Goal: Information Seeking & Learning: Learn about a topic

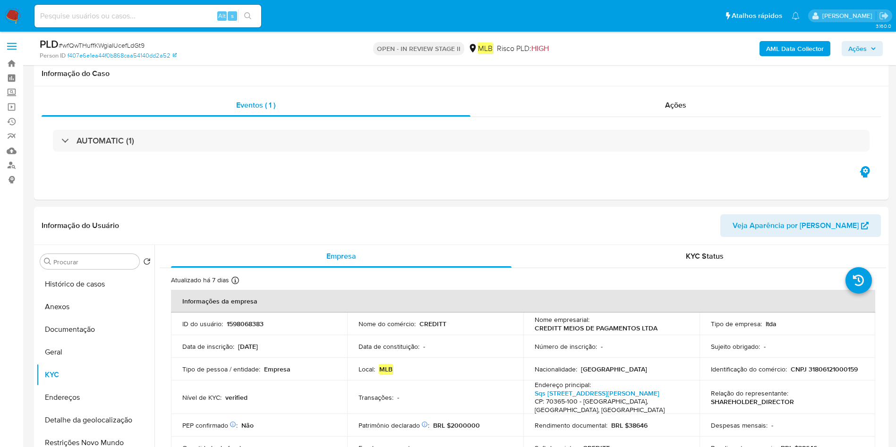
select select "10"
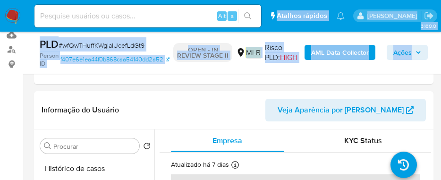
click at [340, 53] on b "AML Data Collector" at bounding box center [340, 52] width 58 height 15
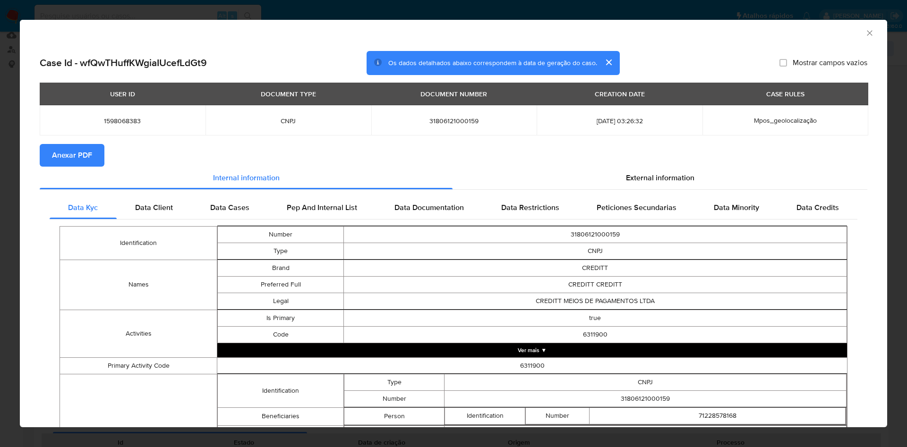
click at [530, 7] on div "AML Data Collector Case Id - wfQwTHuffKWgiaIUcefLdGt9 Os dados detalhados abaix…" at bounding box center [453, 223] width 907 height 447
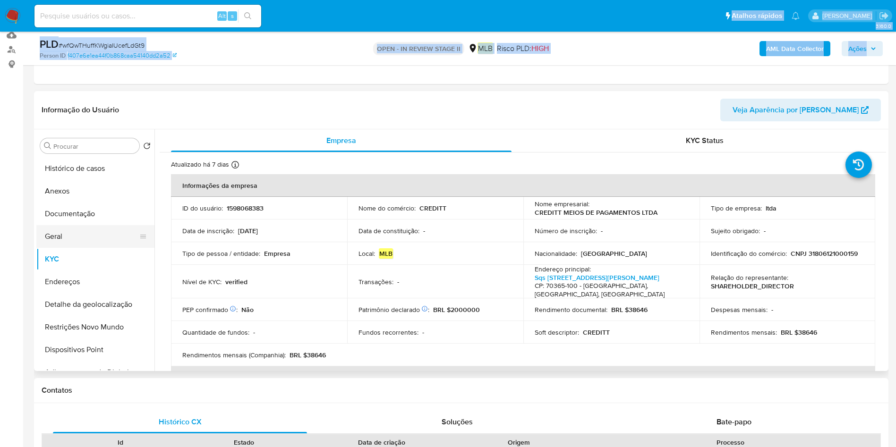
click at [94, 242] on button "Geral" at bounding box center [91, 236] width 111 height 23
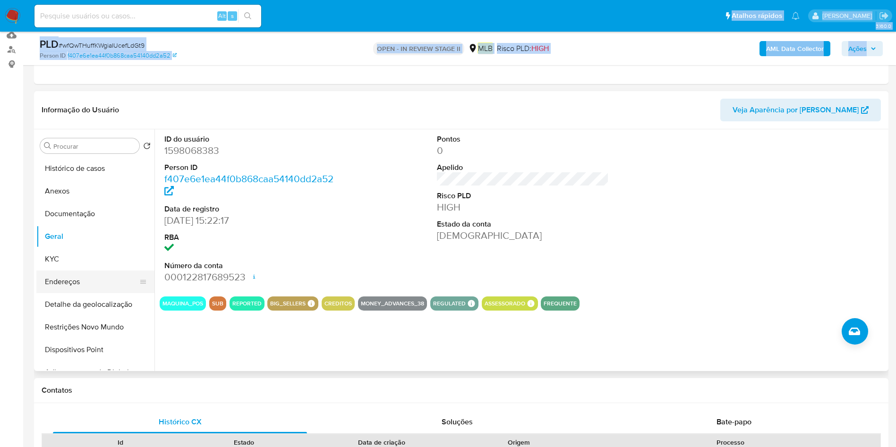
click at [80, 283] on button "Endereços" at bounding box center [91, 282] width 111 height 23
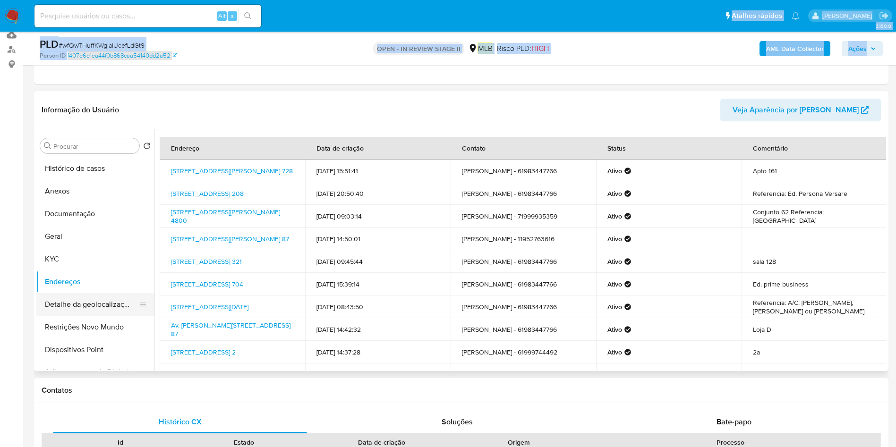
click at [92, 300] on button "Detalhe da geolocalização" at bounding box center [91, 304] width 111 height 23
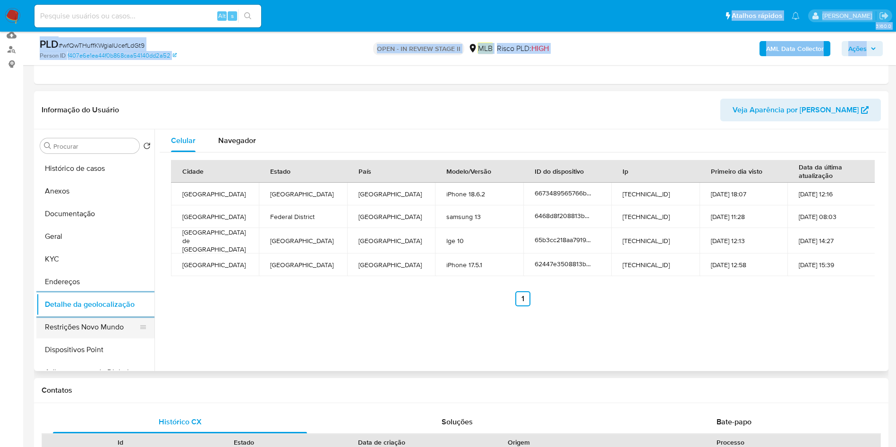
click at [63, 330] on button "Restrições Novo Mundo" at bounding box center [91, 327] width 111 height 23
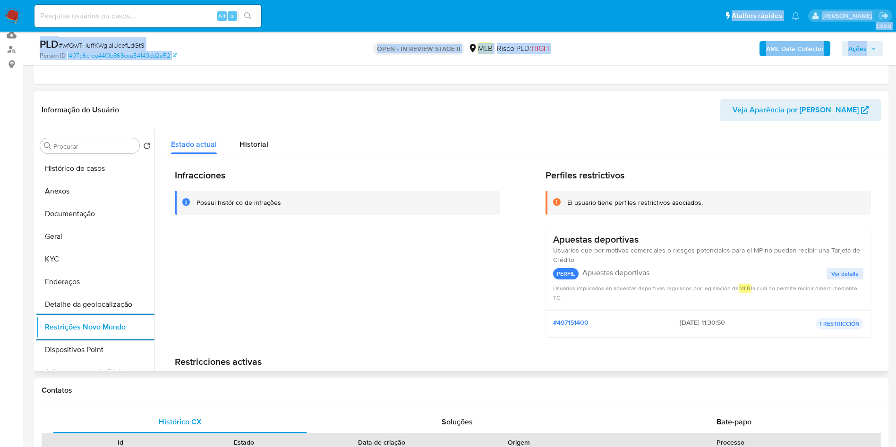
drag, startPoint x: 74, startPoint y: 355, endPoint x: 192, endPoint y: 344, distance: 119.1
click at [75, 355] on button "Dispositivos Point" at bounding box center [95, 350] width 118 height 23
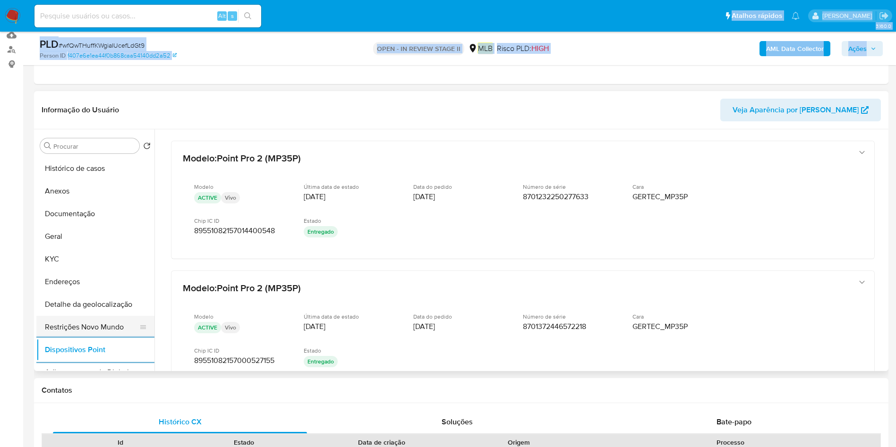
click at [123, 328] on button "Restrições Novo Mundo" at bounding box center [91, 327] width 111 height 23
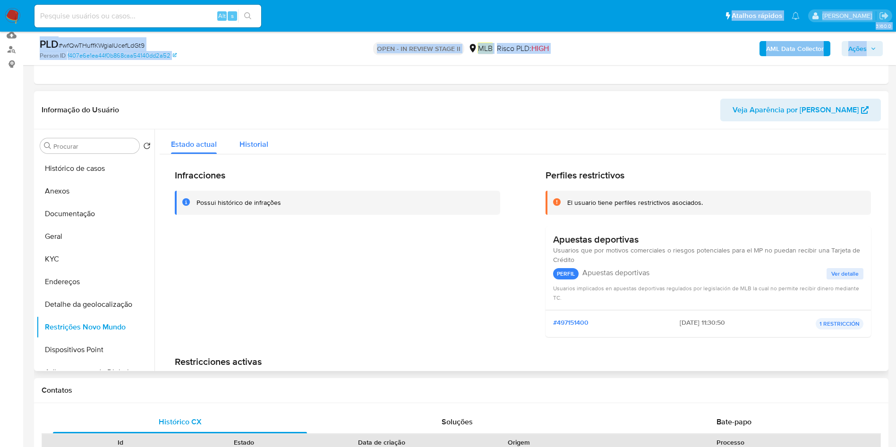
click at [251, 141] on span "Historial" at bounding box center [254, 144] width 29 height 11
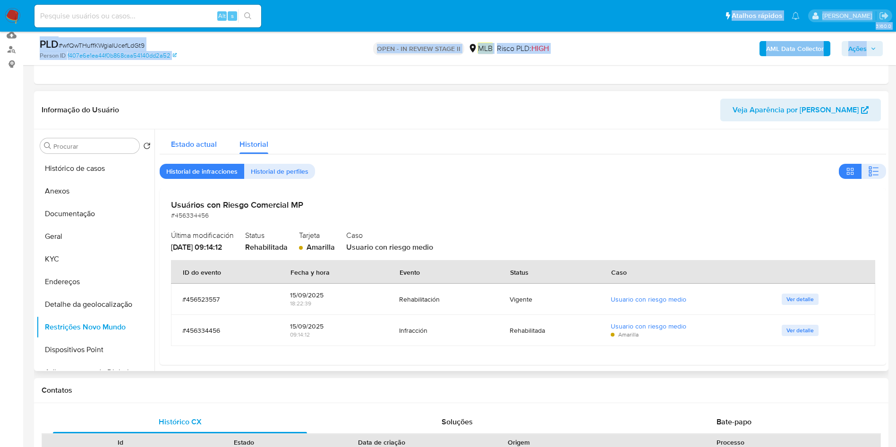
click at [193, 138] on div "Estado actual" at bounding box center [194, 141] width 46 height 25
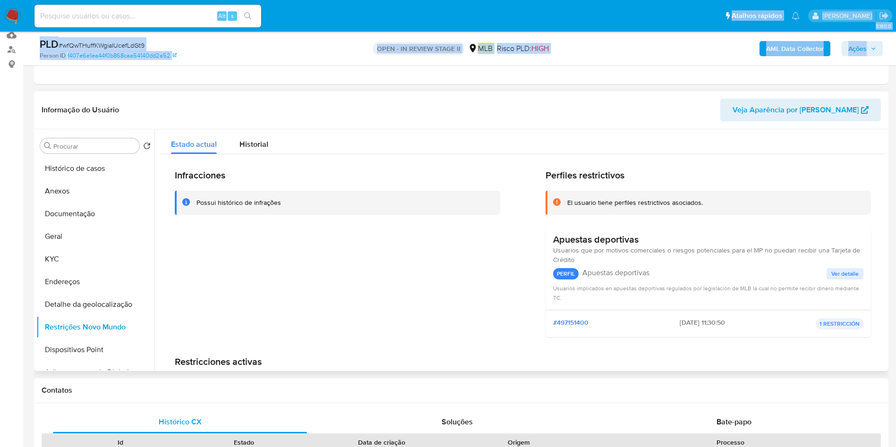
click at [839, 275] on span "Ver detalle" at bounding box center [845, 273] width 27 height 9
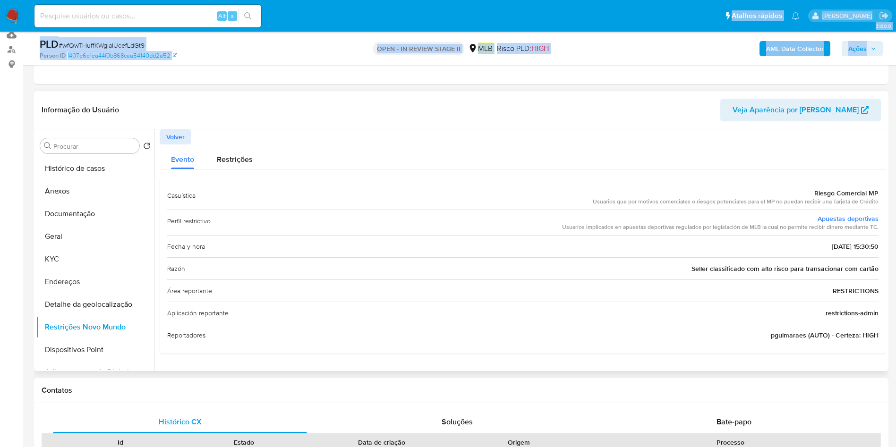
drag, startPoint x: 381, startPoint y: 172, endPoint x: 403, endPoint y: 169, distance: 21.9
click at [385, 170] on div "Evento Restrições Casuística Riesgo Comercial MP Usuarios que por motivos comer…" at bounding box center [523, 249] width 727 height 209
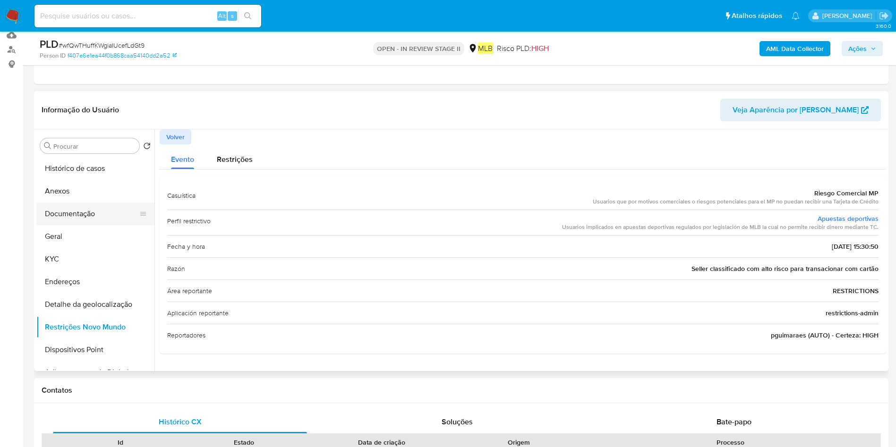
click at [52, 220] on button "Documentação" at bounding box center [91, 214] width 111 height 23
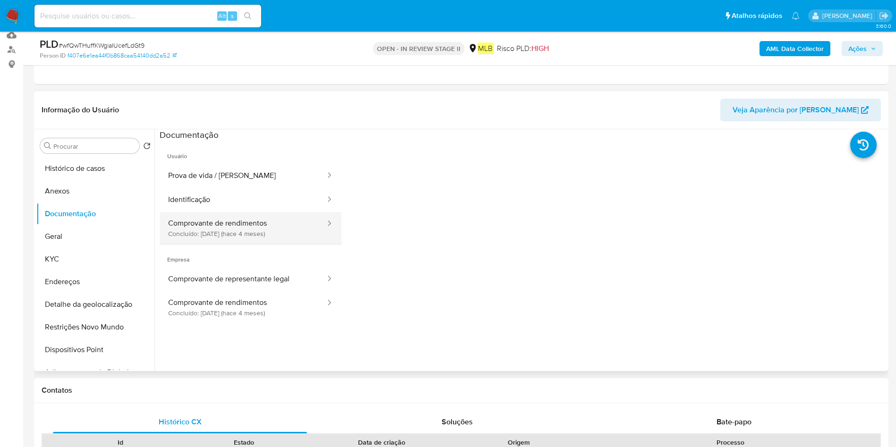
click at [229, 221] on button "Comprovante de rendimentos Concluído: 08/05/2025 (hace 4 meses)" at bounding box center [243, 228] width 167 height 32
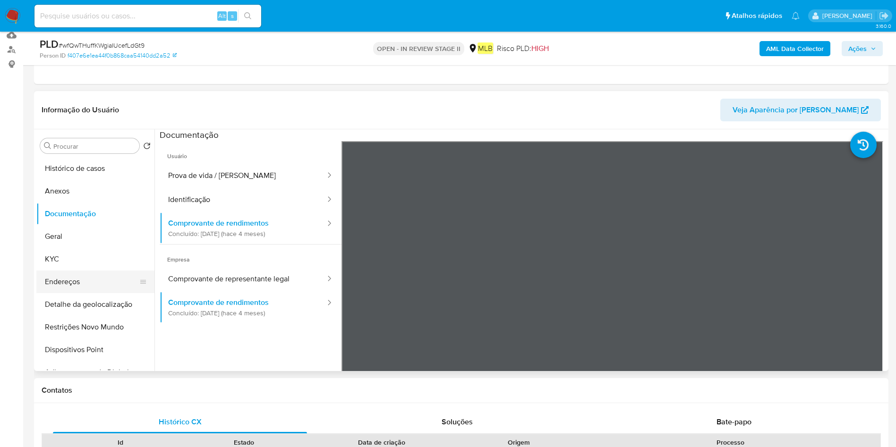
click at [86, 283] on button "Endereços" at bounding box center [91, 282] width 111 height 23
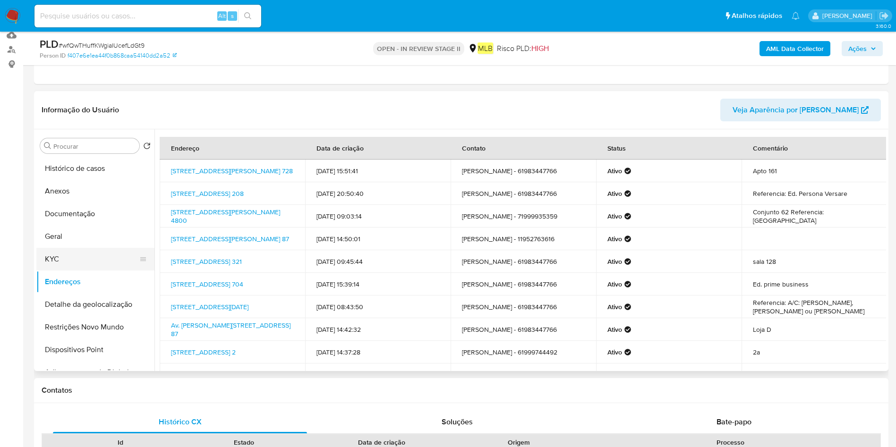
click at [50, 258] on button "KYC" at bounding box center [91, 259] width 111 height 23
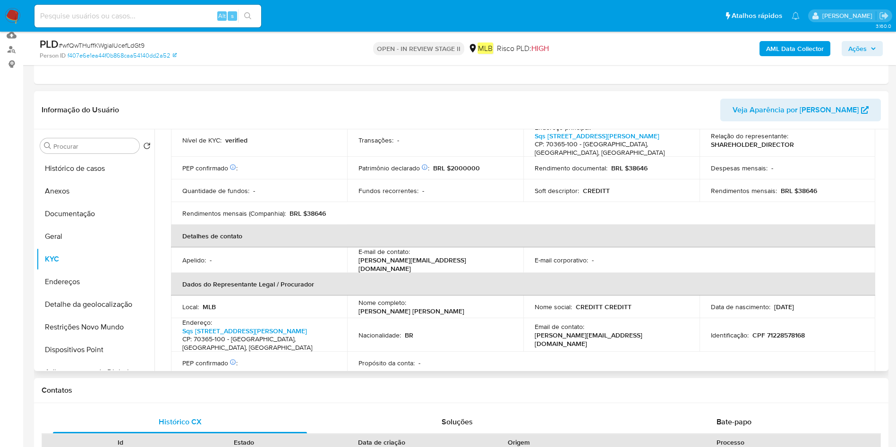
scroll to position [142, 0]
click at [241, 326] on link "Sqs 312 Bloco J Apto 203, Asa Sul" at bounding box center [244, 330] width 125 height 9
drag, startPoint x: 240, startPoint y: 324, endPoint x: 178, endPoint y: 322, distance: 62.4
click at [178, 322] on td "Endereço : Sqs 312 Bloco J Apto 203, Asa Sul CP: 70365-100 - Brasília, Distrito…" at bounding box center [259, 335] width 176 height 34
copy p "Sqs 312 Bloco J Apto 203, Asa Sul"
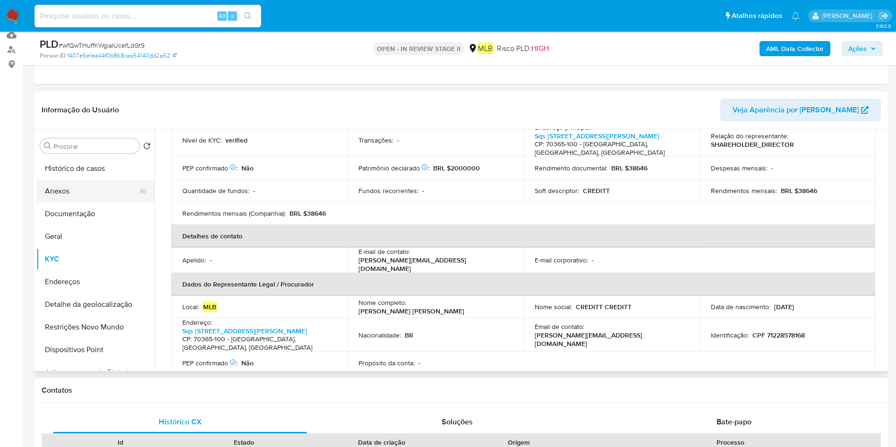
click at [95, 191] on button "Anexos" at bounding box center [91, 191] width 111 height 23
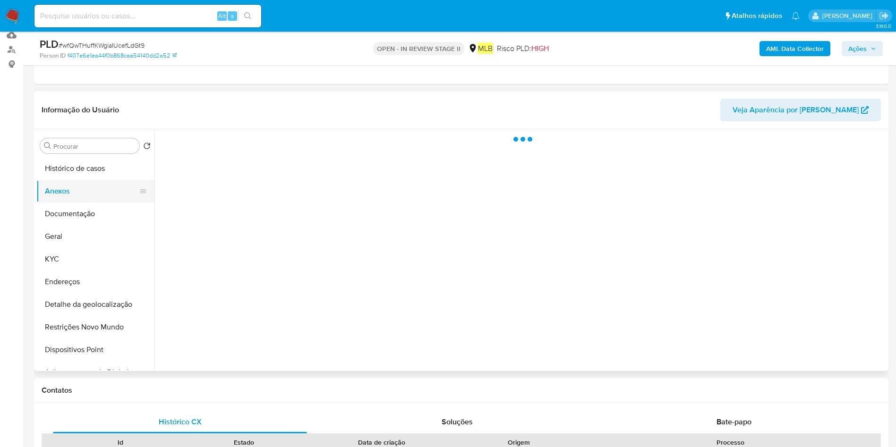
scroll to position [0, 0]
drag, startPoint x: 86, startPoint y: 166, endPoint x: 88, endPoint y: 171, distance: 5.3
click at [86, 166] on button "Histórico de casos" at bounding box center [91, 168] width 111 height 23
click at [88, 231] on button "Geral" at bounding box center [91, 236] width 111 height 23
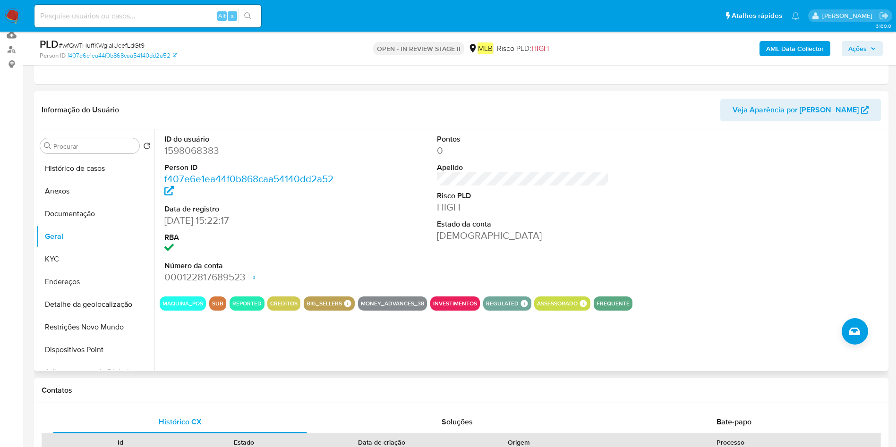
click at [219, 302] on button "SUB" at bounding box center [217, 304] width 11 height 4
click at [220, 302] on button "SUB" at bounding box center [217, 304] width 11 height 4
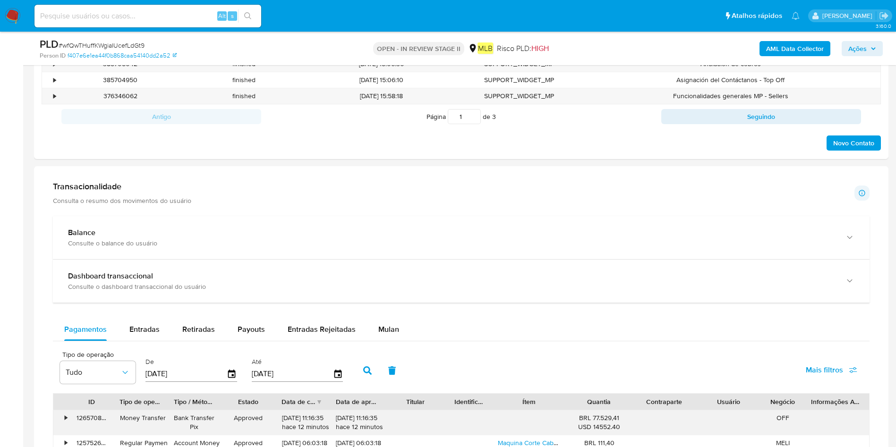
scroll to position [612, 0]
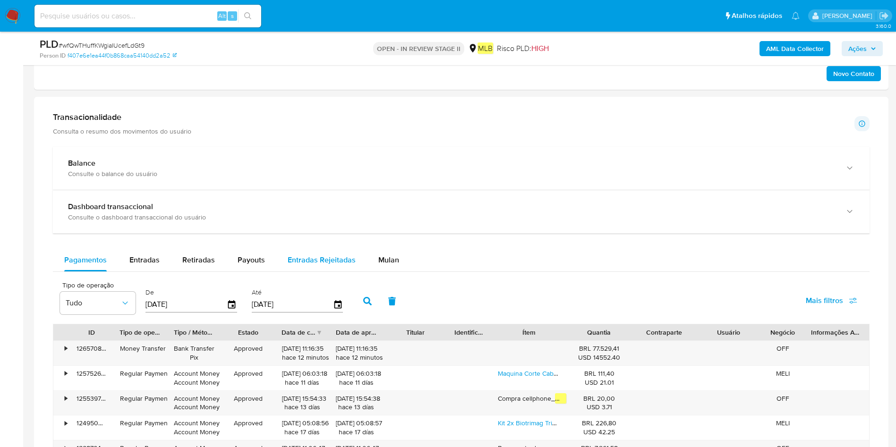
click at [332, 268] on div "Entradas Rejeitadas" at bounding box center [322, 260] width 68 height 23
select select "10"
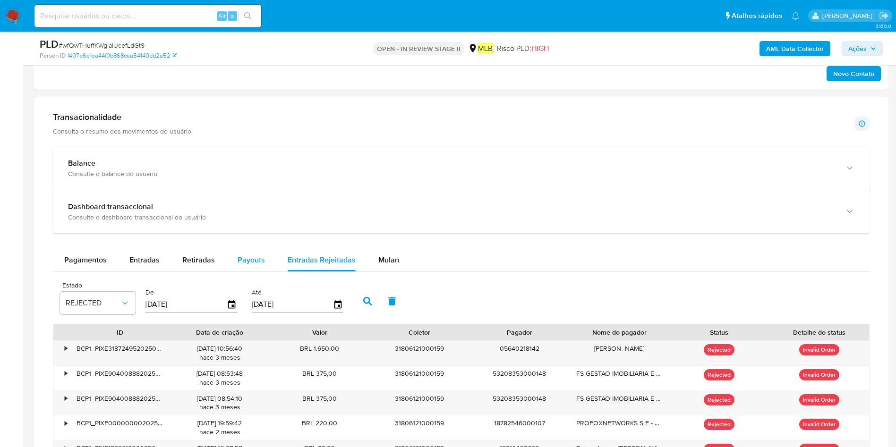
click at [261, 264] on span "Payouts" at bounding box center [251, 260] width 27 height 11
select select "10"
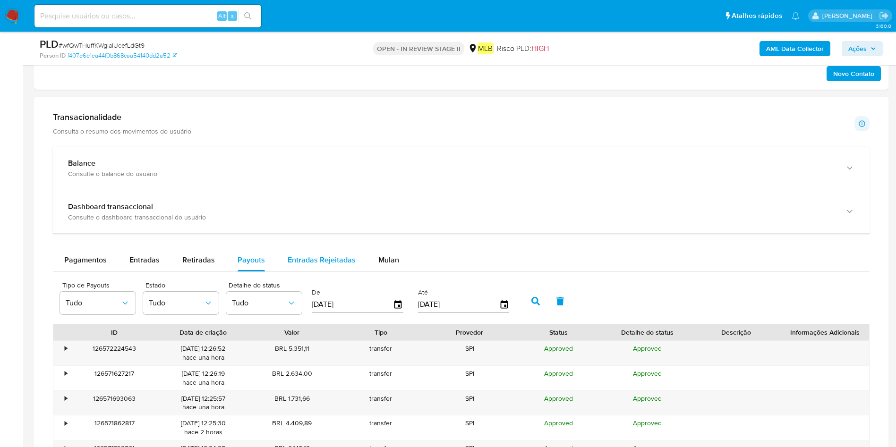
click at [294, 265] on span "Entradas Rejeitadas" at bounding box center [322, 260] width 68 height 11
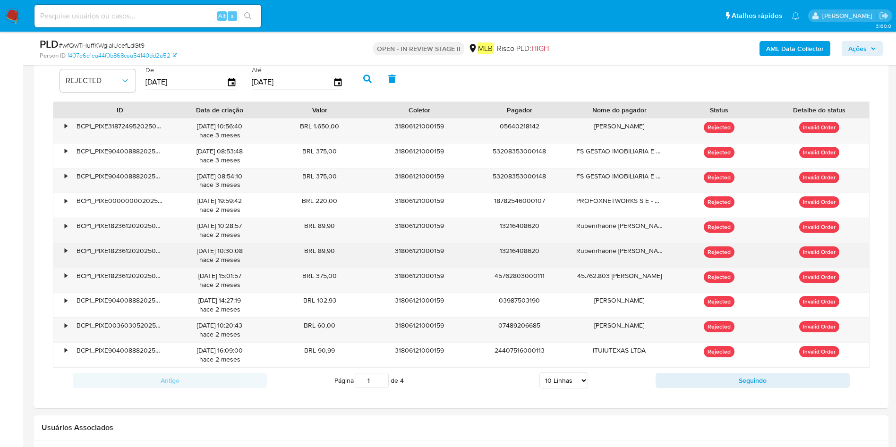
scroll to position [551, 0]
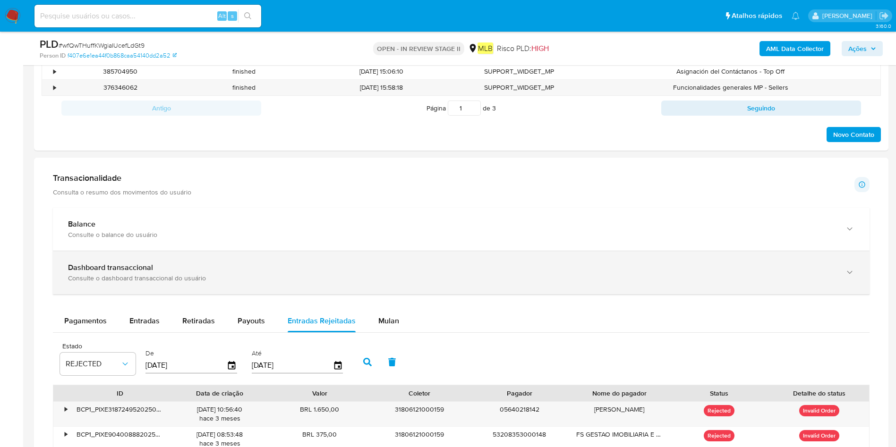
click at [247, 265] on div "Dashboard transaccional" at bounding box center [452, 267] width 768 height 9
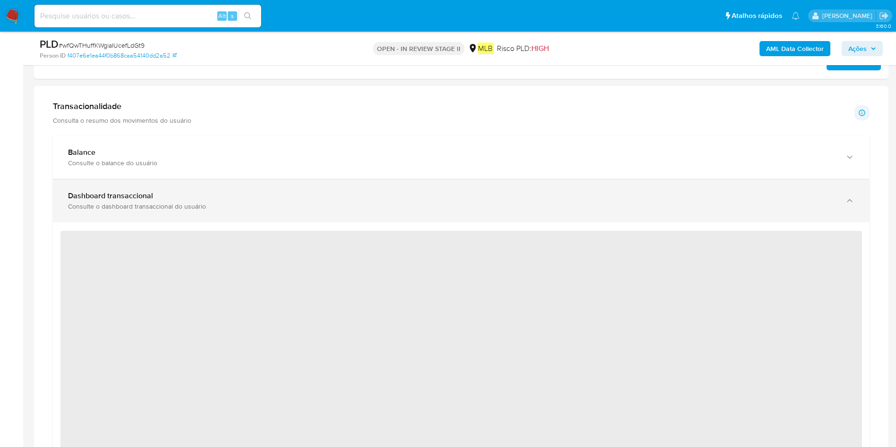
scroll to position [693, 0]
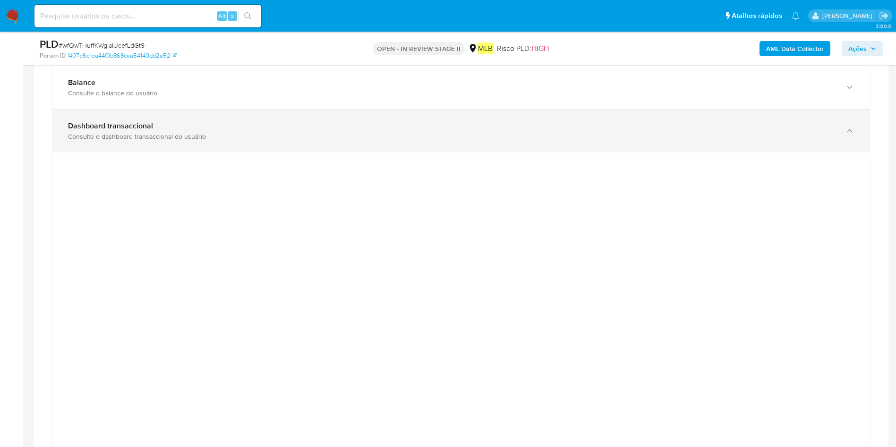
click at [438, 141] on div "Dashboard transaccional Consulte o dashboard transaccional do usuário" at bounding box center [461, 131] width 817 height 43
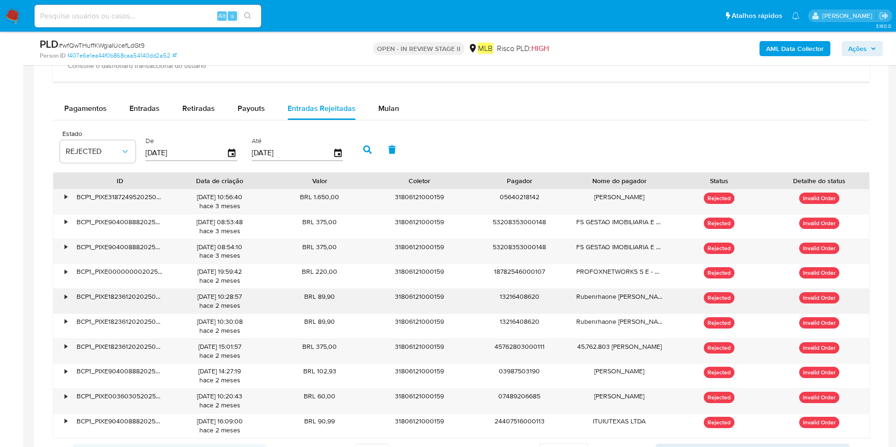
scroll to position [622, 0]
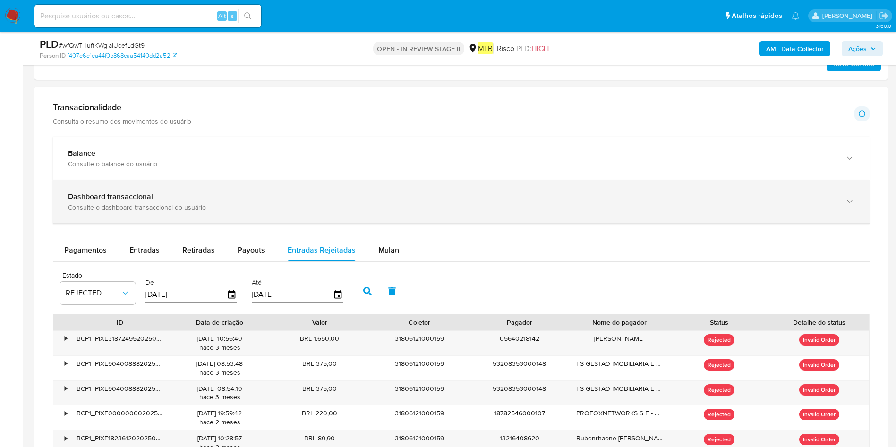
click at [218, 183] on div "Dashboard transaccional Consulte o dashboard transaccional do usuário" at bounding box center [461, 201] width 817 height 43
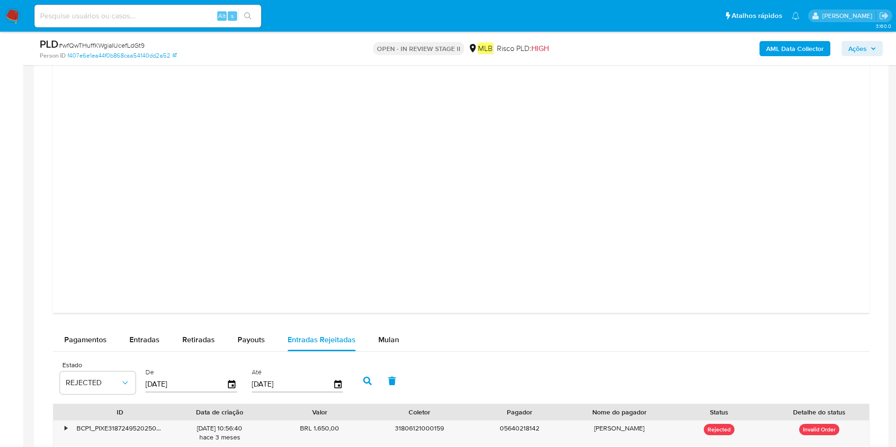
scroll to position [764, 0]
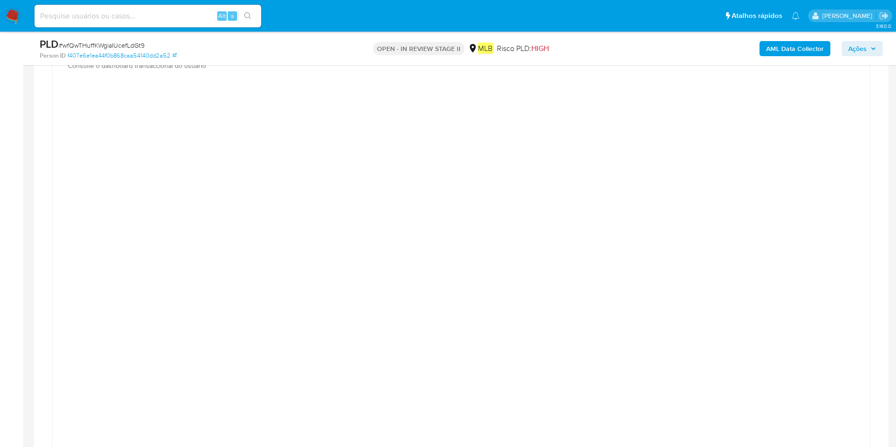
click at [772, 248] on div at bounding box center [461, 301] width 802 height 425
click at [791, 318] on div at bounding box center [461, 301] width 802 height 425
click at [784, 317] on div at bounding box center [461, 301] width 802 height 425
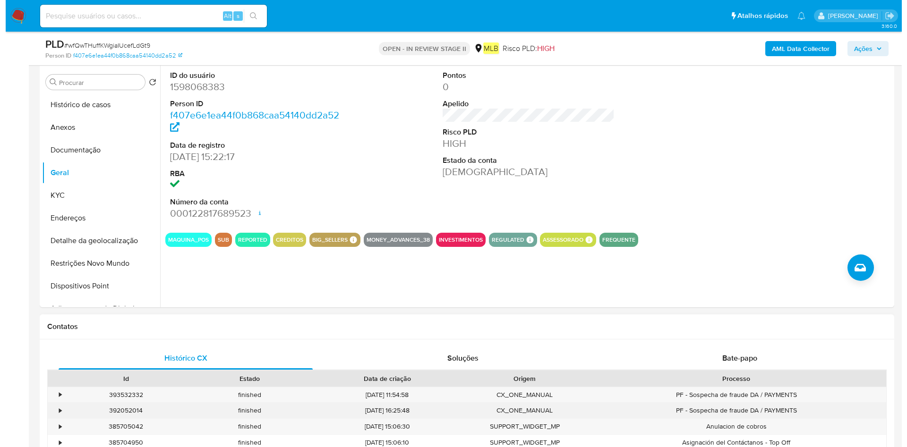
scroll to position [126, 0]
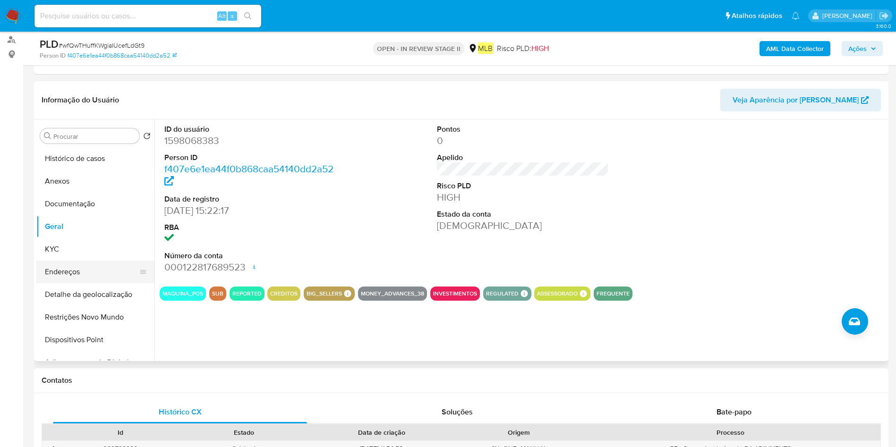
click at [70, 254] on button "KYC" at bounding box center [95, 249] width 118 height 23
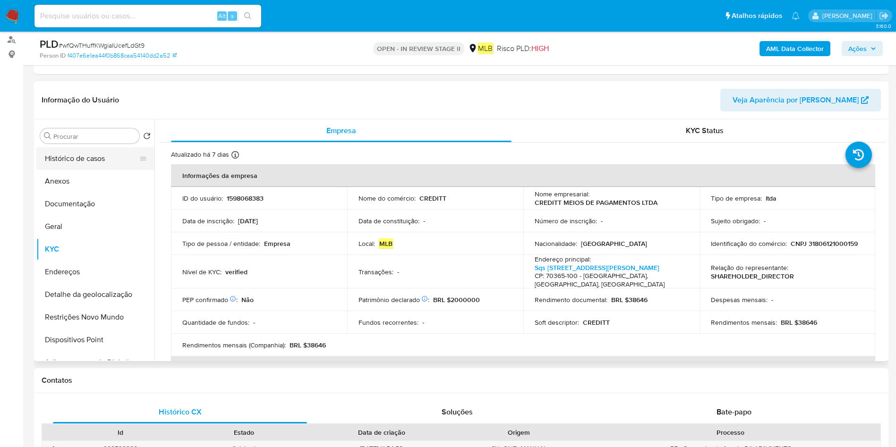
click at [80, 164] on button "Histórico de casos" at bounding box center [91, 158] width 111 height 23
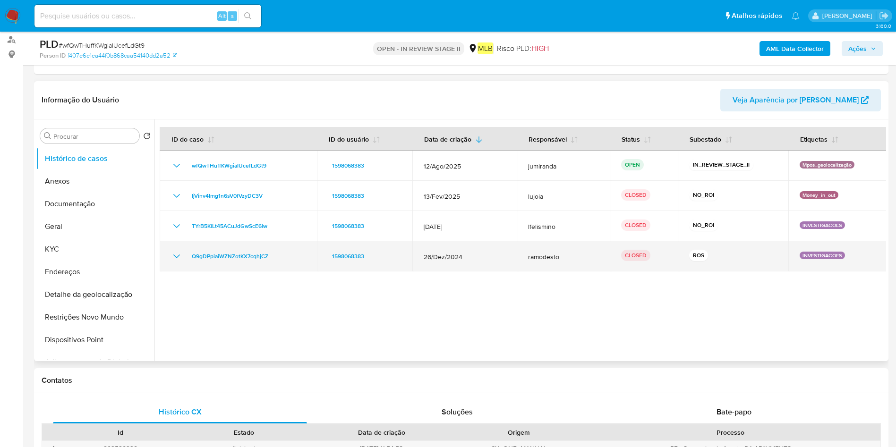
click at [478, 256] on span "26/Dez/2024" at bounding box center [465, 257] width 82 height 9
click at [479, 253] on span "26/Dez/2024" at bounding box center [465, 257] width 82 height 9
click at [265, 269] on td "Q9gDPpiaiWZNZotKX7cqhjCZ" at bounding box center [238, 256] width 157 height 30
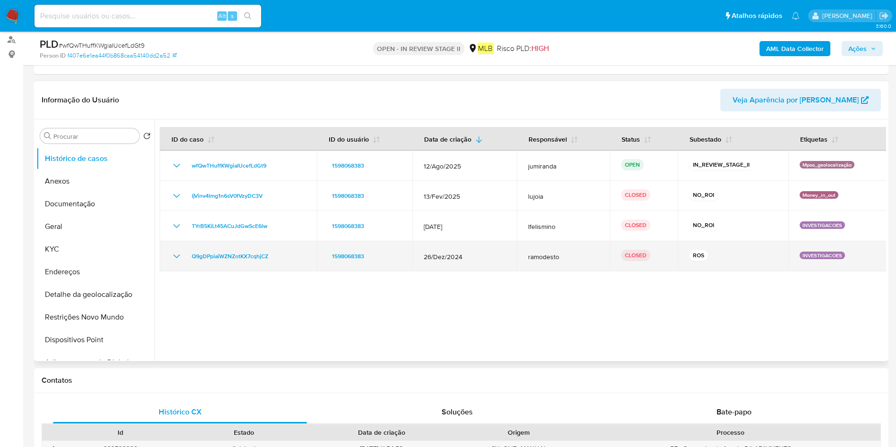
click at [265, 269] on td "Q9gDPpiaiWZNZotKX7cqhjCZ" at bounding box center [238, 256] width 157 height 30
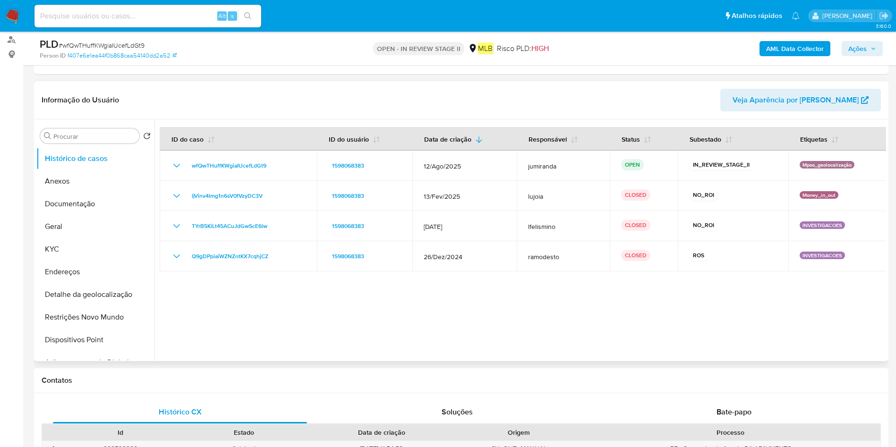
click at [66, 184] on button "Anexos" at bounding box center [95, 181] width 118 height 23
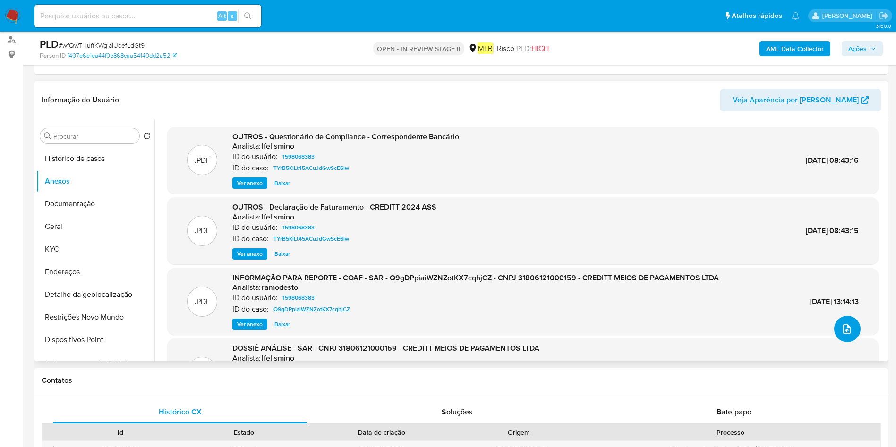
click at [843, 329] on icon "upload-file" at bounding box center [847, 329] width 8 height 9
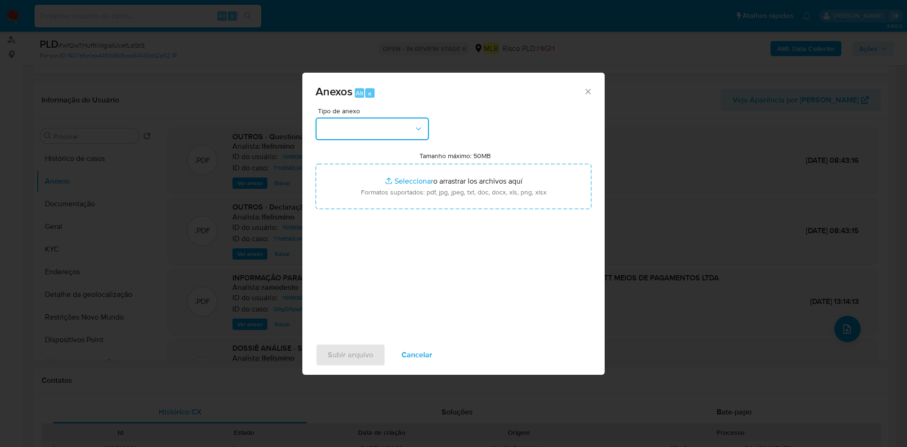
click at [420, 133] on icon "button" at bounding box center [418, 128] width 9 height 9
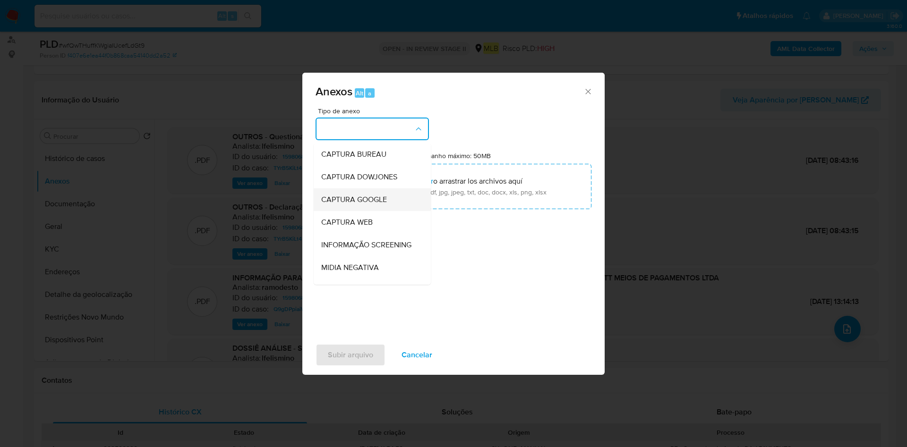
scroll to position [142, 0]
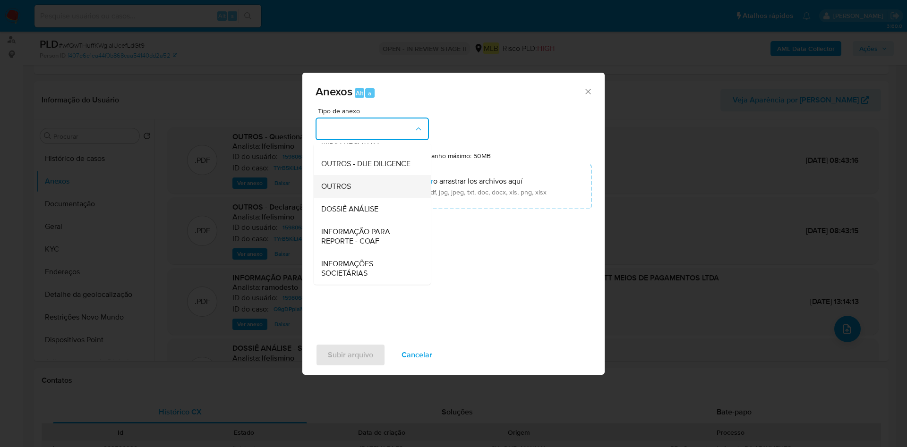
click at [360, 189] on div "OUTROS" at bounding box center [369, 186] width 96 height 23
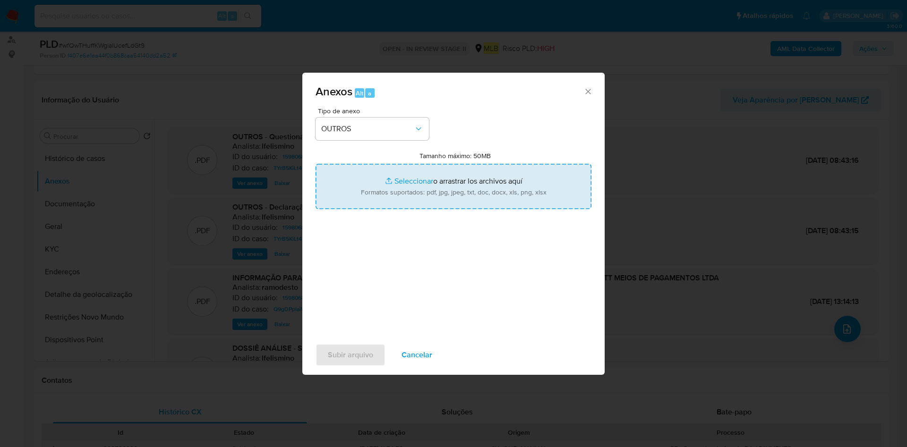
type input "C:\fakepath\Mulan 1598068383_2025_09_22_09_15_27.xlsx"
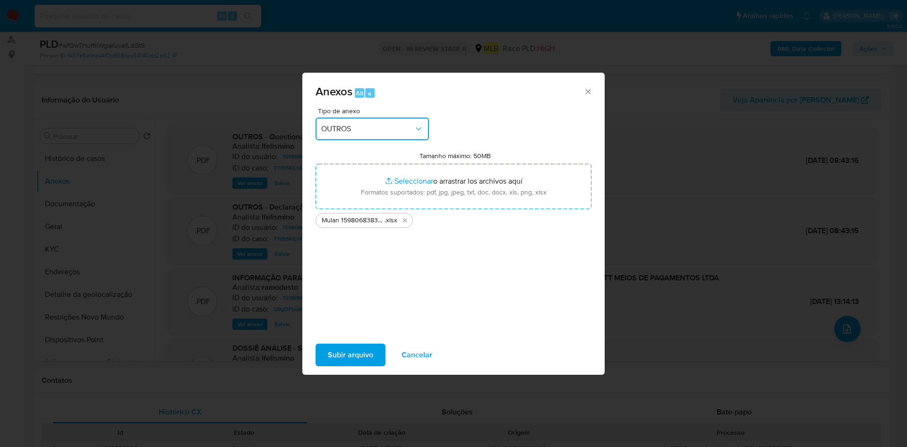
click at [646, 16] on div "Anexos Alt a Tipo de anexo OUTROS Tamanho máximo: 50MB Seleccionar archivos Sel…" at bounding box center [453, 223] width 907 height 447
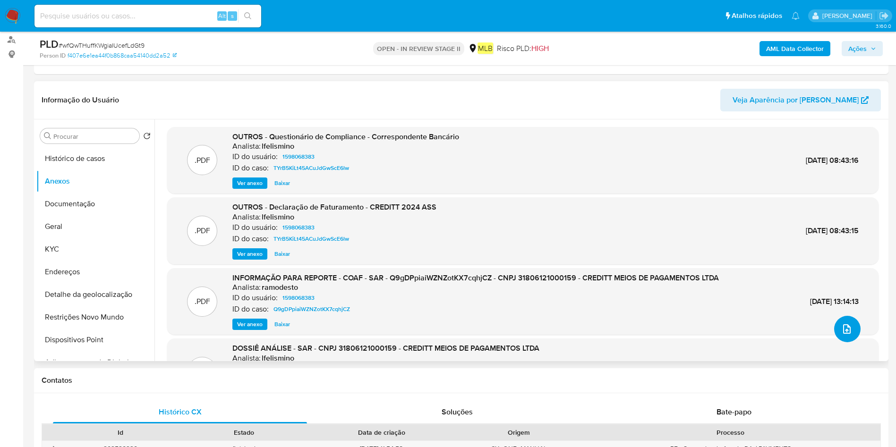
click at [848, 331] on icon "upload-file" at bounding box center [846, 329] width 11 height 11
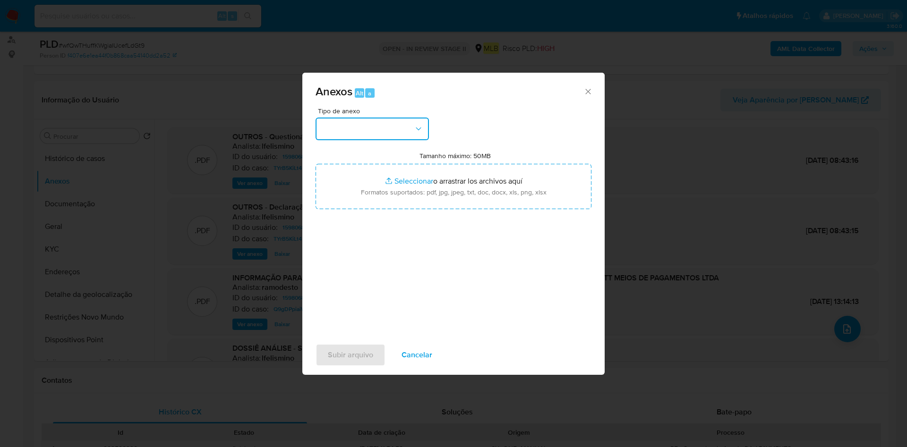
click at [397, 132] on button "button" at bounding box center [372, 129] width 113 height 23
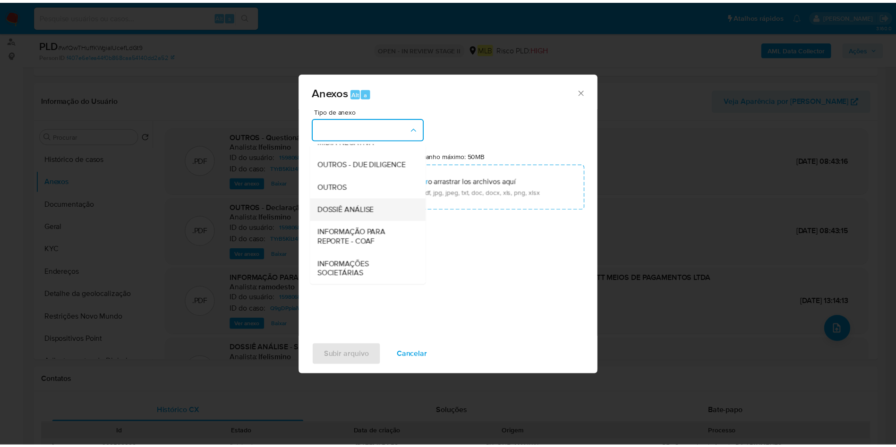
scroll to position [146, 0]
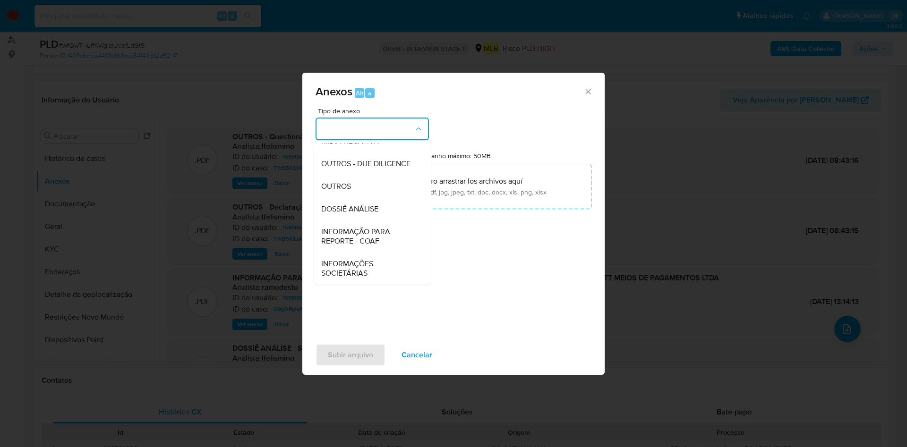
drag, startPoint x: 333, startPoint y: 187, endPoint x: 444, endPoint y: 148, distance: 117.6
click at [335, 187] on span "OUTROS" at bounding box center [336, 186] width 30 height 9
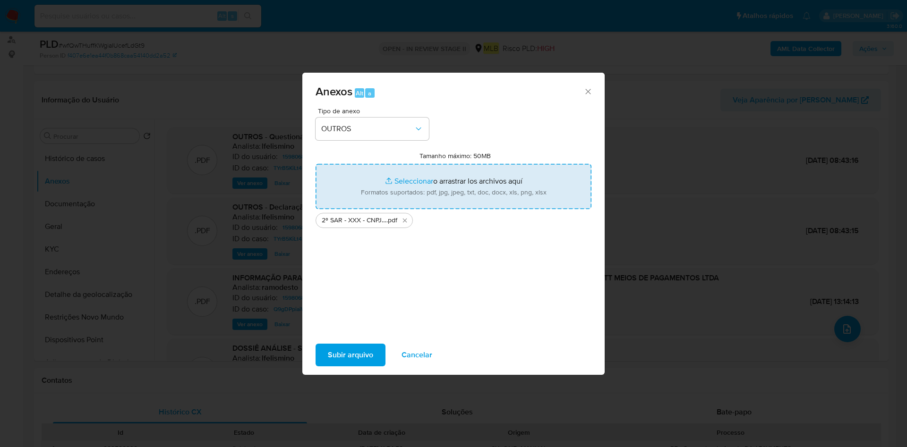
type input "C:\fakepath\Mulan 1598068383_2025_09_22_09_15_27.xlsx"
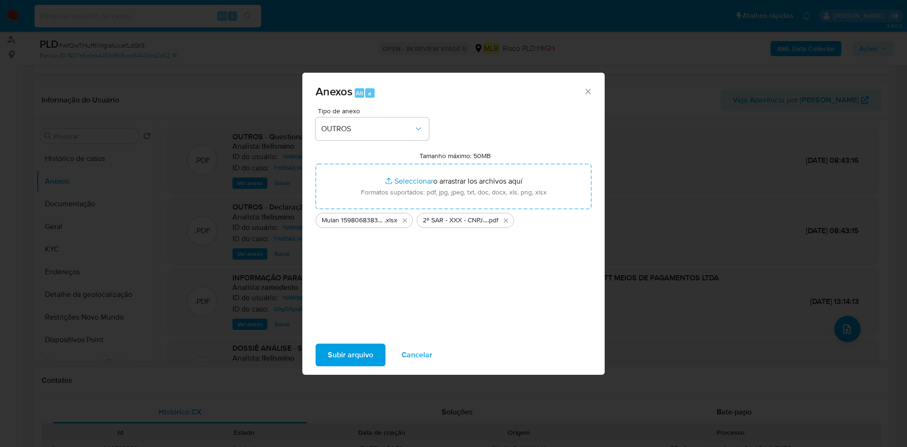
click at [339, 355] on span "Subir arquivo" at bounding box center [350, 355] width 45 height 21
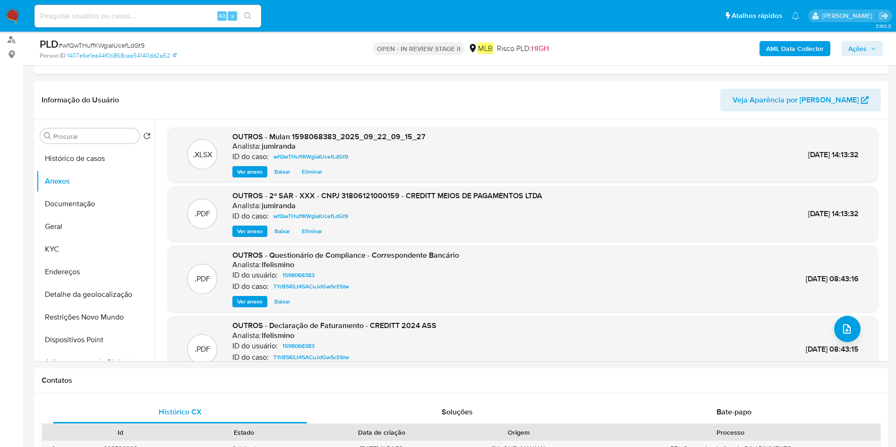
click at [845, 41] on button "Ações" at bounding box center [862, 48] width 41 height 15
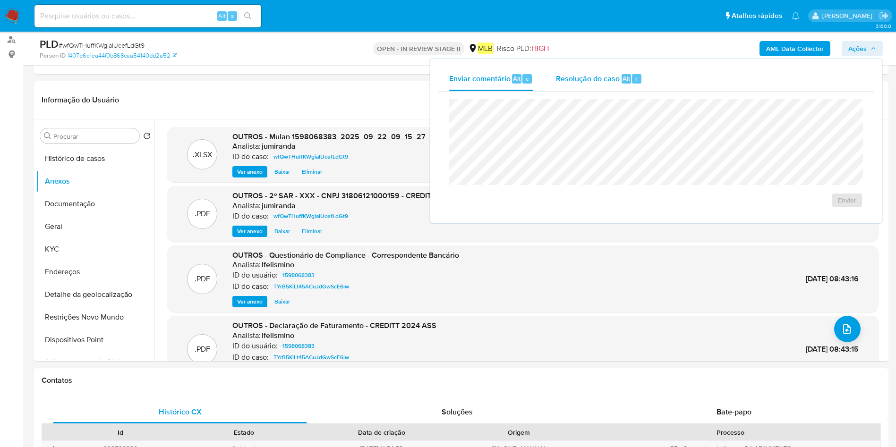
click at [638, 76] on div "r" at bounding box center [636, 78] width 9 height 9
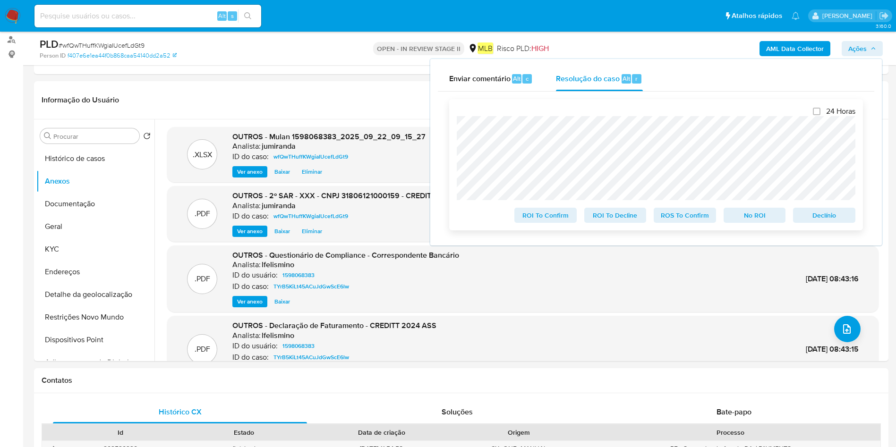
click at [694, 213] on span "ROS To Confirm" at bounding box center [685, 215] width 49 height 13
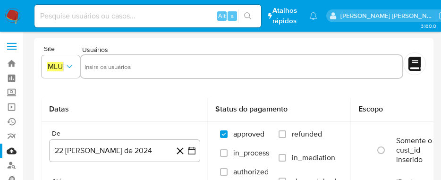
select select "10"
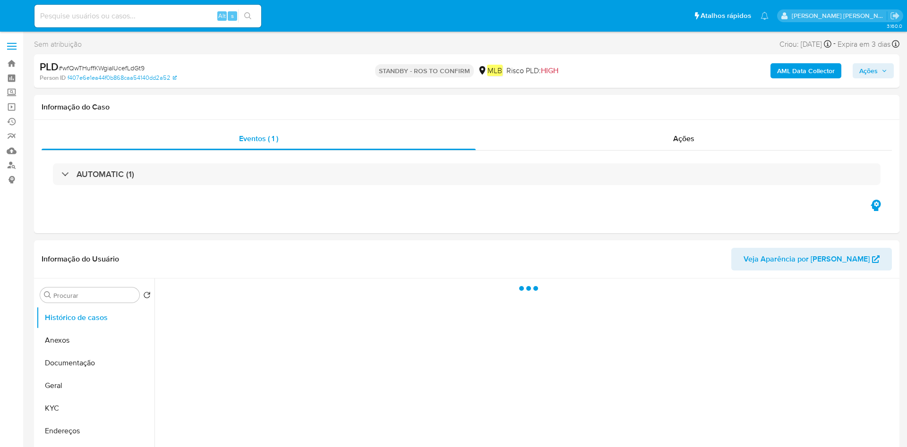
select select "10"
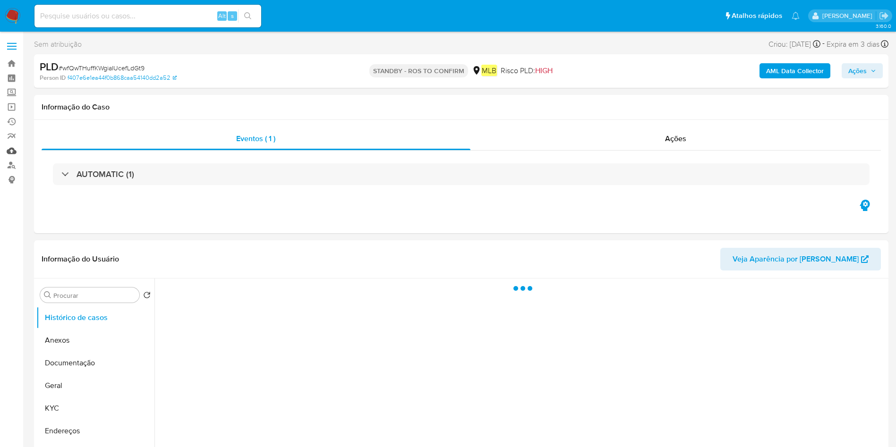
click at [7, 148] on link "Mulan" at bounding box center [56, 151] width 112 height 15
select select "10"
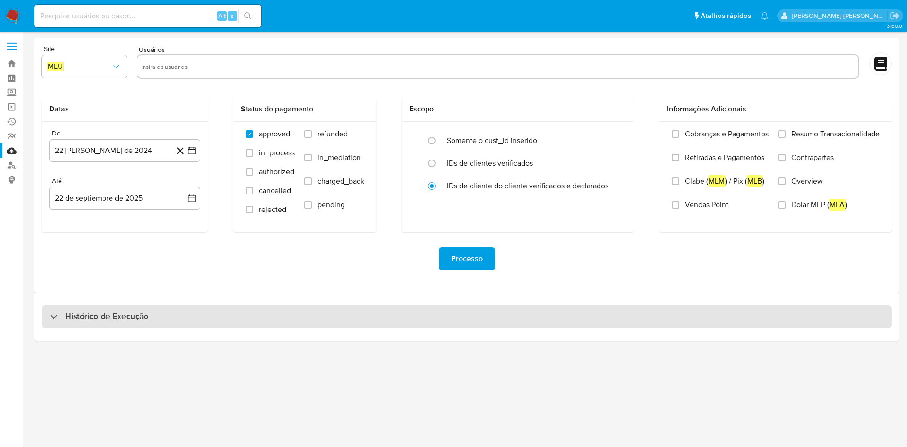
click at [249, 320] on div "Histórico de Execução" at bounding box center [467, 317] width 850 height 23
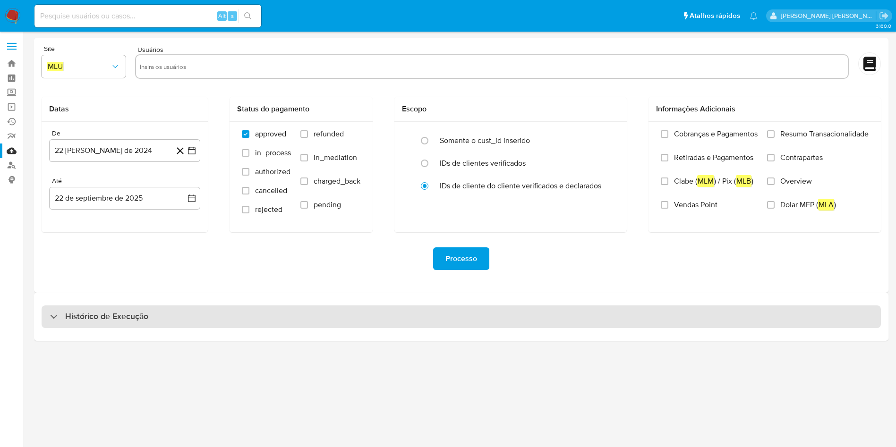
select select "10"
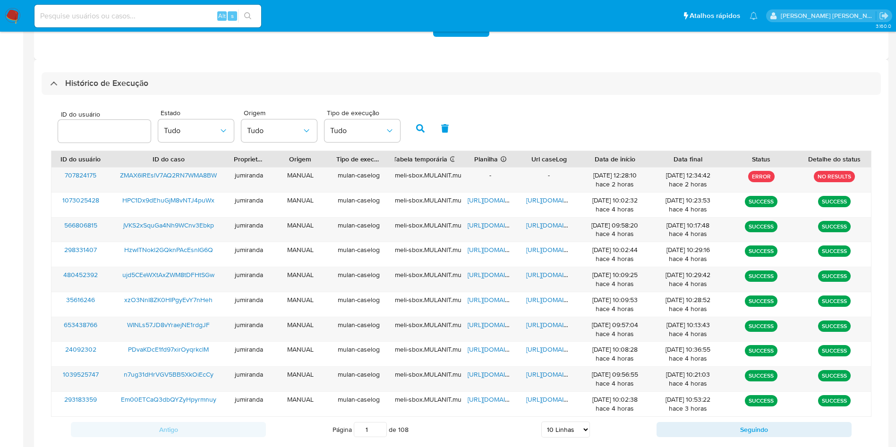
scroll to position [283, 0]
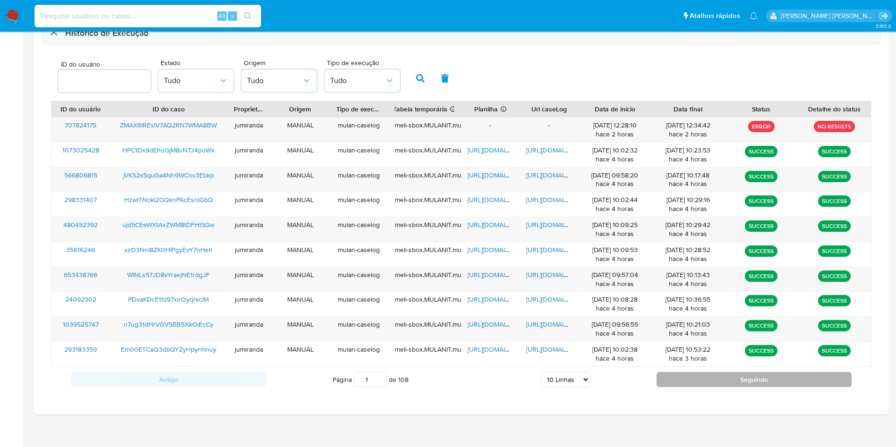
click at [727, 376] on button "Seguindo" at bounding box center [754, 379] width 195 height 15
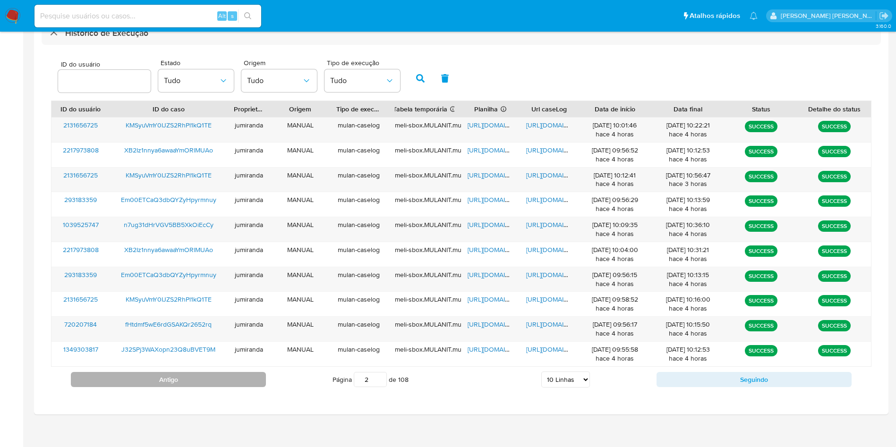
click at [221, 377] on button "Antigo" at bounding box center [168, 379] width 195 height 15
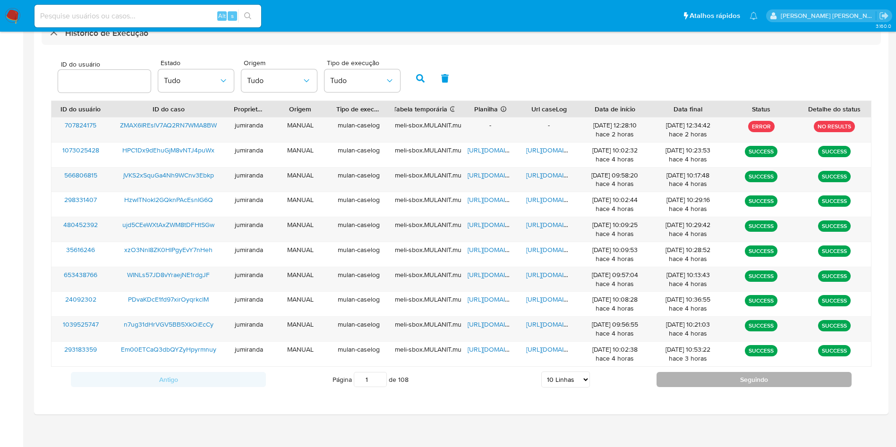
click at [740, 380] on button "Seguindo" at bounding box center [754, 379] width 195 height 15
click at [745, 377] on button "Seguindo" at bounding box center [754, 379] width 195 height 15
type input "3"
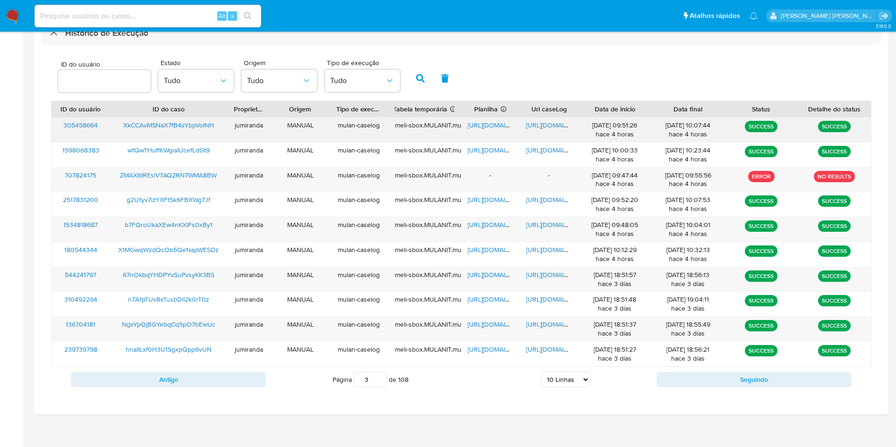
click at [505, 126] on span "https://docs.google.com/spreadsheets/d/1vfmdWwfJ3ecuegieyQ3G44GIQ3vBJdwP3mIntmS…" at bounding box center [500, 124] width 65 height 9
drag, startPoint x: 540, startPoint y: 125, endPoint x: 320, endPoint y: 116, distance: 220.3
click at [541, 125] on span "https://docs.google.com/document/d/18LKn72RA32GmaQwLMii4S-hWCohj_WtrCr5xoSOGySc…" at bounding box center [558, 124] width 65 height 9
click at [199, 125] on span "XkCCAvMSNaX7fB4sYbpVoINH" at bounding box center [168, 124] width 91 height 9
drag, startPoint x: 239, startPoint y: 388, endPoint x: 306, endPoint y: 381, distance: 67.9
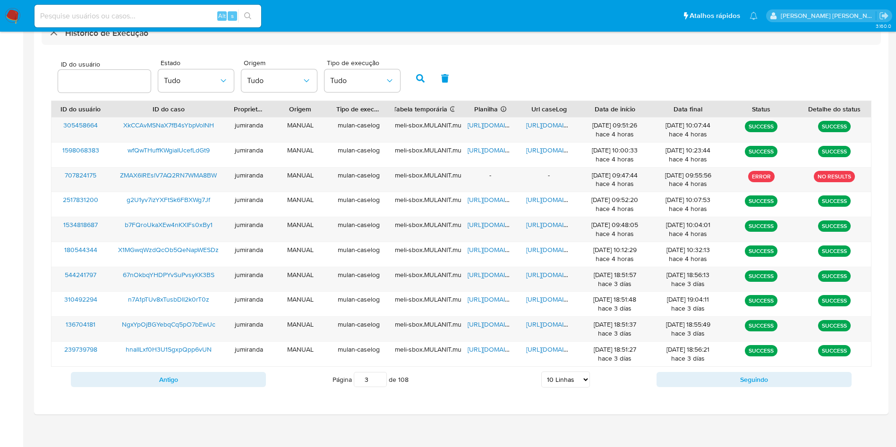
click at [238, 387] on div "Antigo Página 3 de 108 5 Linhas 10 Linhas 20 Linhas 25 Linhas 50 Linhas 100 Lin…" at bounding box center [461, 380] width 821 height 26
click at [258, 370] on div "Antigo Página 3 de 108 5 Linhas 10 Linhas 20 Linhas 25 Linhas 50 Linhas 100 Lin…" at bounding box center [461, 380] width 821 height 26
click at [261, 384] on button "Antigo" at bounding box center [168, 379] width 195 height 15
type input "2"
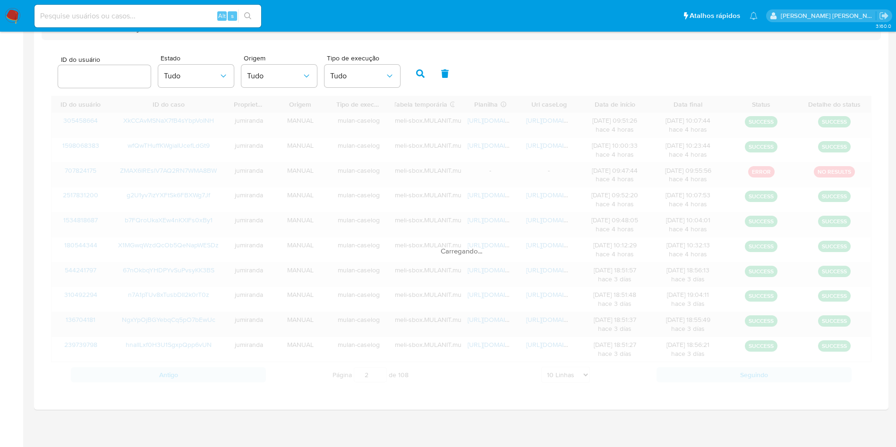
scroll to position [291, 0]
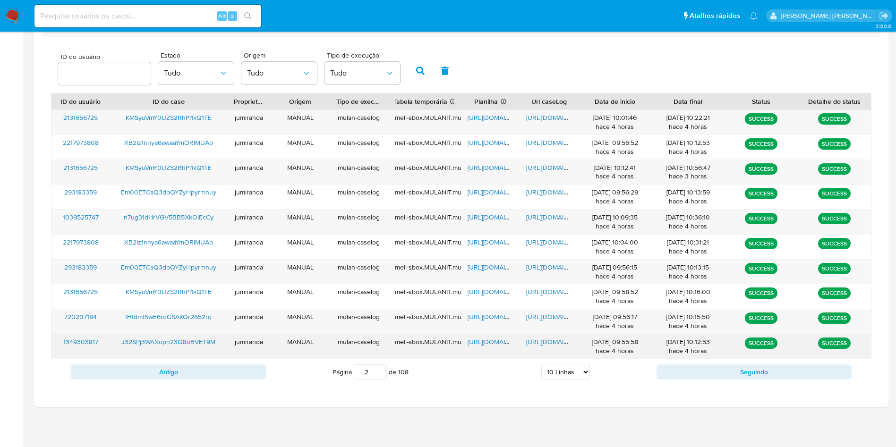
click at [486, 341] on span "https://docs.google.com/spreadsheets/d/1tgWeSKE-golwvq7rZD59SYDachYKDEoppFugSse…" at bounding box center [500, 341] width 65 height 9
click at [556, 346] on span "https://docs.google.com/document/d/18tUGJa5iFp7gJqg8kBO8losezwBIdRhL_TnW1FVKavE…" at bounding box center [558, 341] width 65 height 9
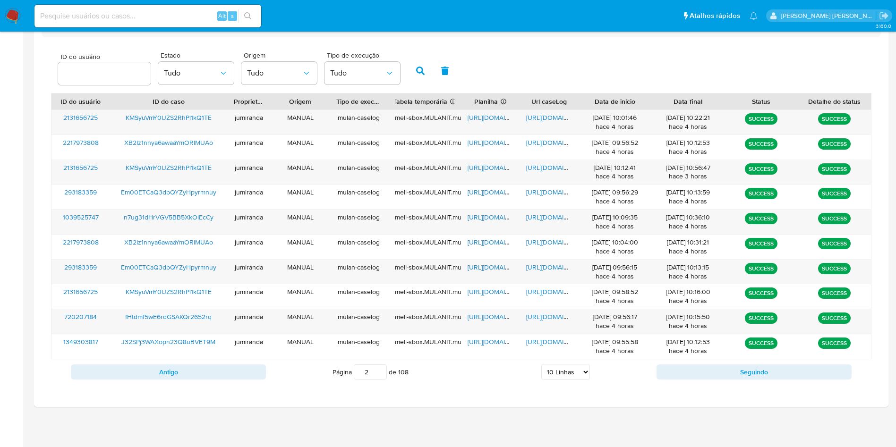
drag, startPoint x: 180, startPoint y: 342, endPoint x: 251, endPoint y: 102, distance: 250.3
click at [181, 341] on span "J32SPj3WAXopn23Q8uBVET9M" at bounding box center [168, 341] width 94 height 9
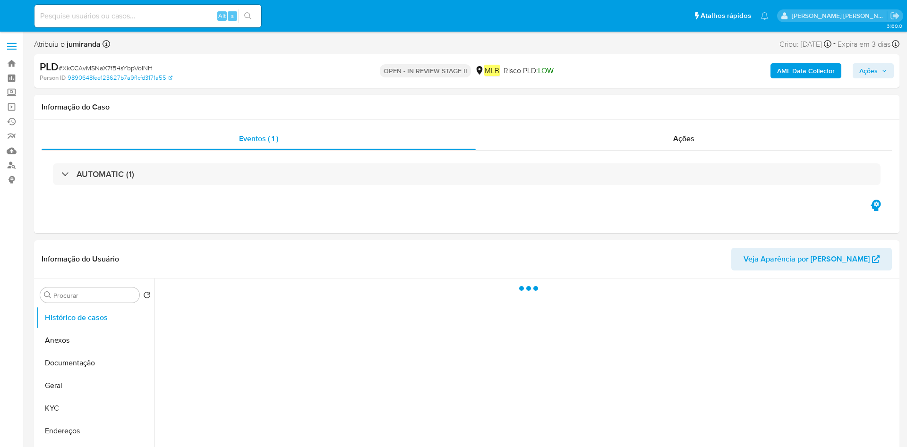
select select "10"
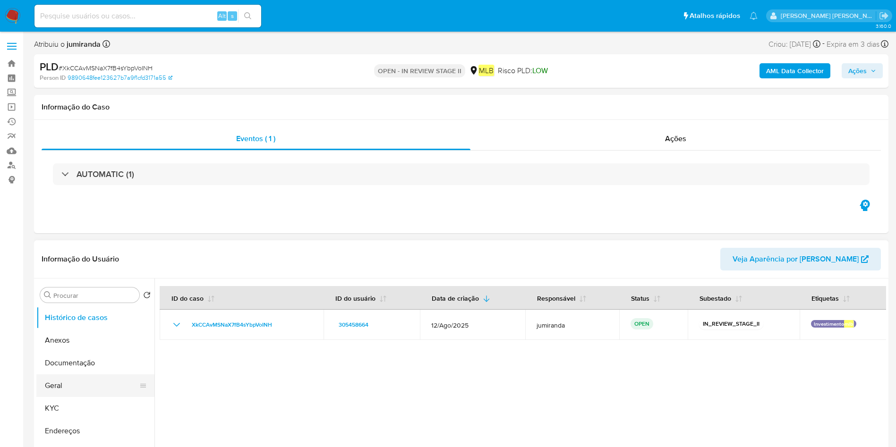
click at [98, 395] on button "Geral" at bounding box center [91, 386] width 111 height 23
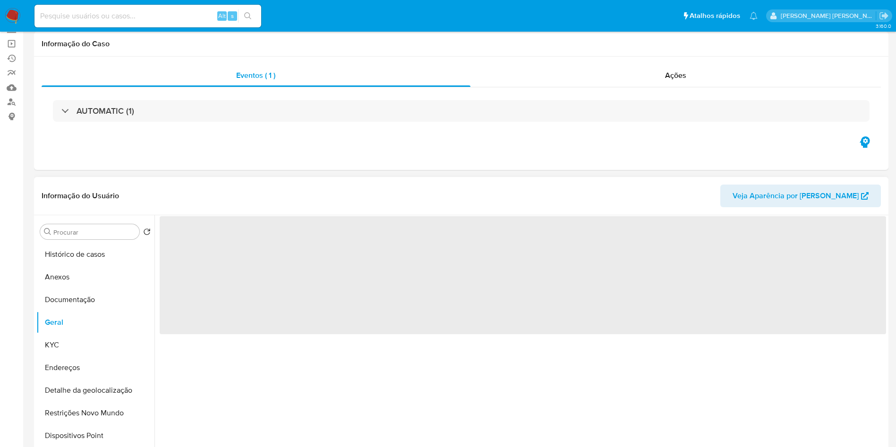
scroll to position [142, 0]
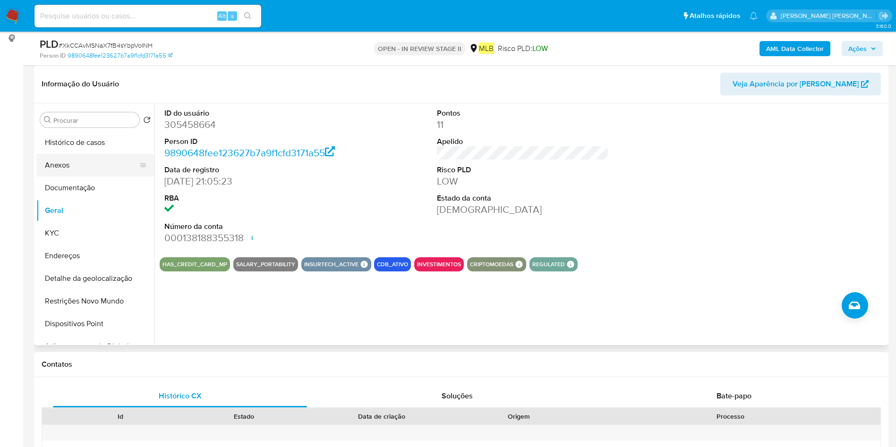
click at [94, 157] on button "Anexos" at bounding box center [91, 165] width 111 height 23
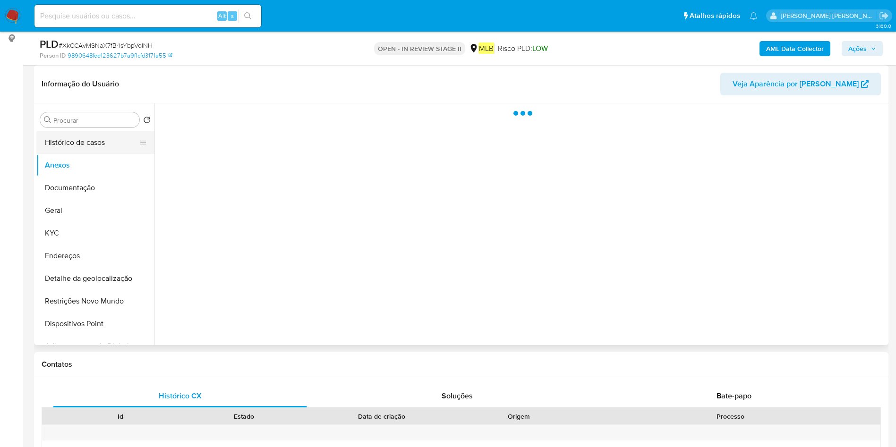
click at [102, 146] on button "Histórico de casos" at bounding box center [91, 142] width 111 height 23
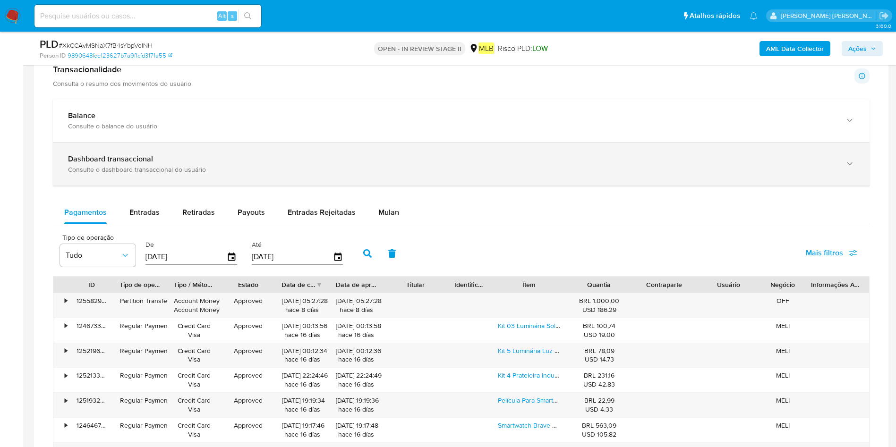
scroll to position [638, 0]
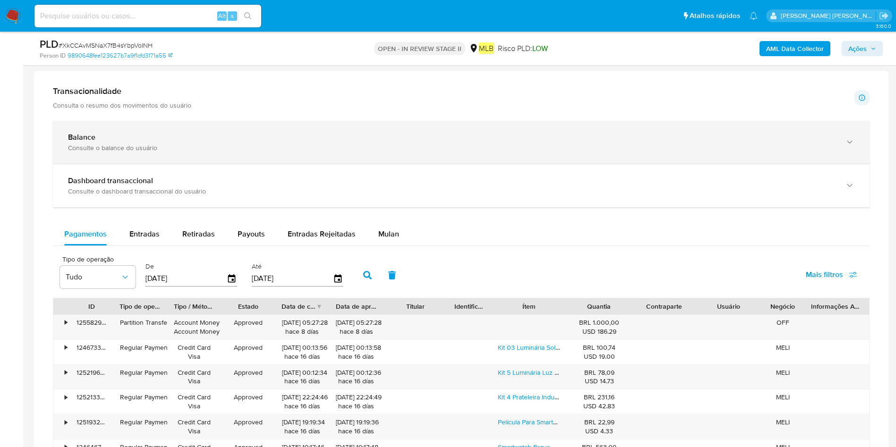
click at [222, 155] on div "Balance Consulte o balance do usuário" at bounding box center [461, 142] width 817 height 43
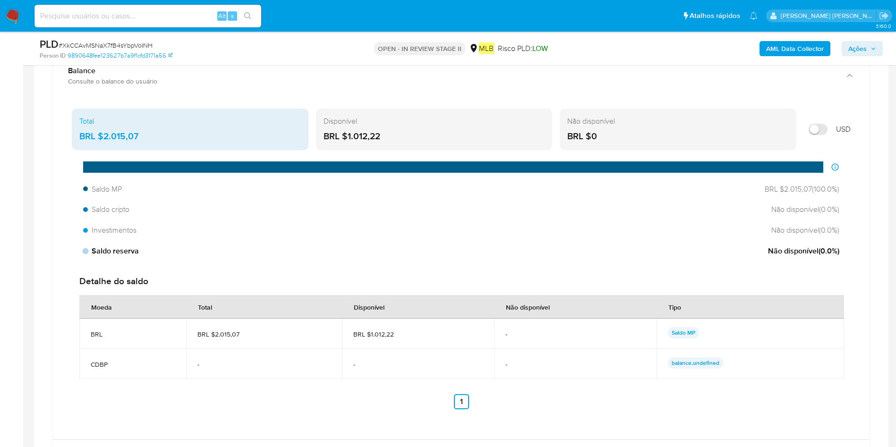
scroll to position [780, 0]
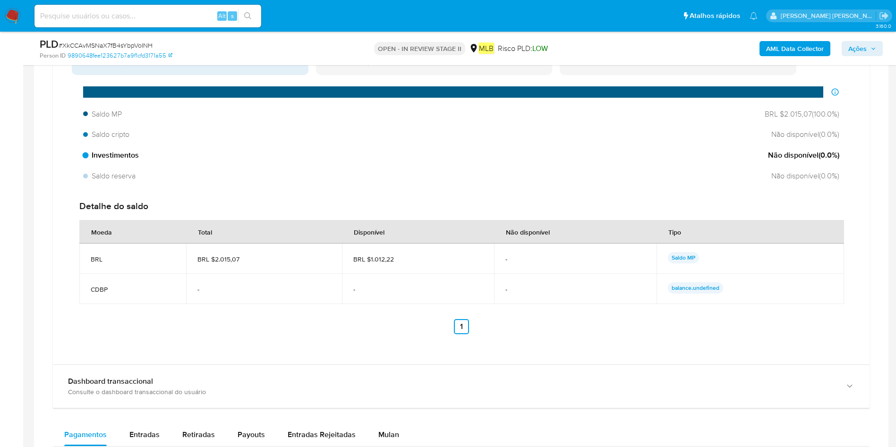
click at [836, 158] on span "Não disponível ( 0.0 %)" at bounding box center [803, 155] width 71 height 10
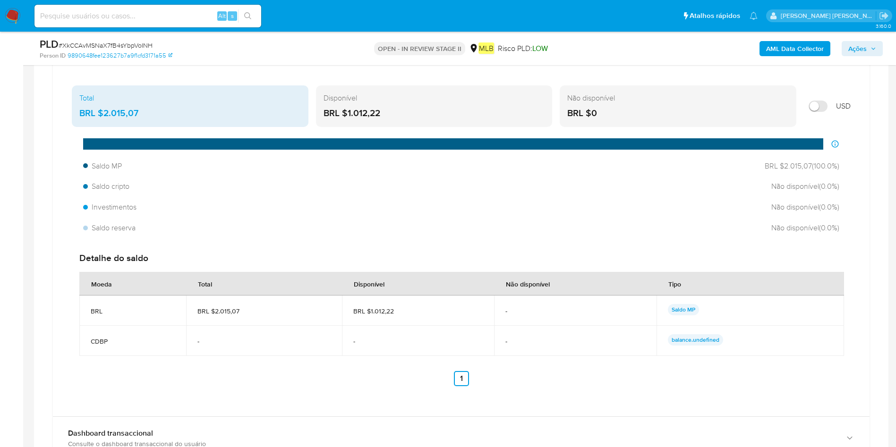
scroll to position [709, 0]
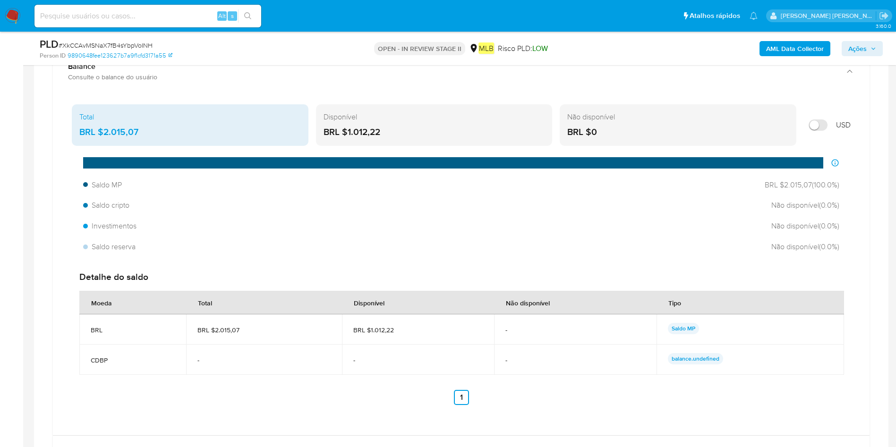
click at [421, 120] on div "Disponível" at bounding box center [435, 117] width 222 height 10
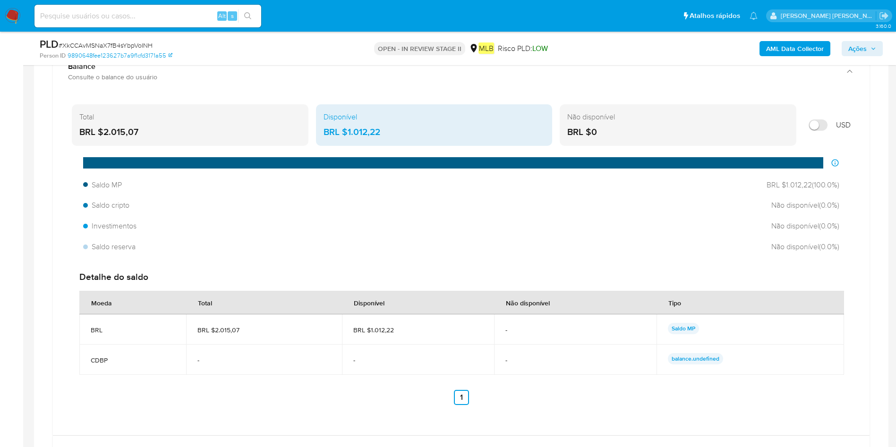
scroll to position [850, 0]
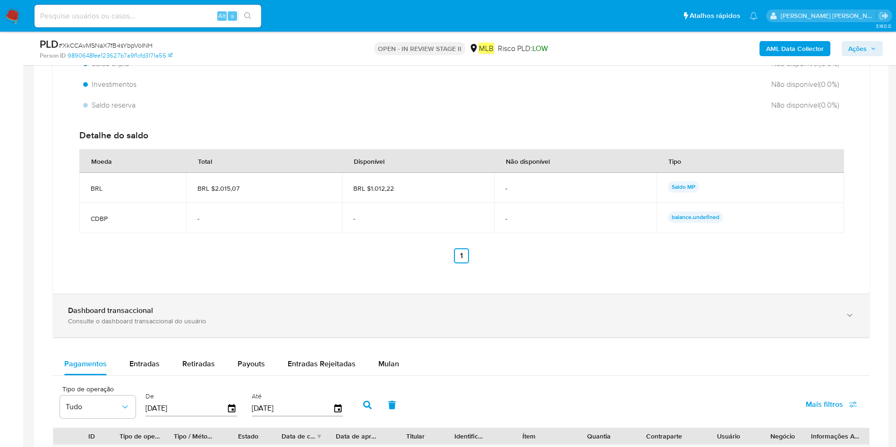
click at [289, 321] on div "Consulte o dashboard transaccional do usuário" at bounding box center [452, 321] width 768 height 9
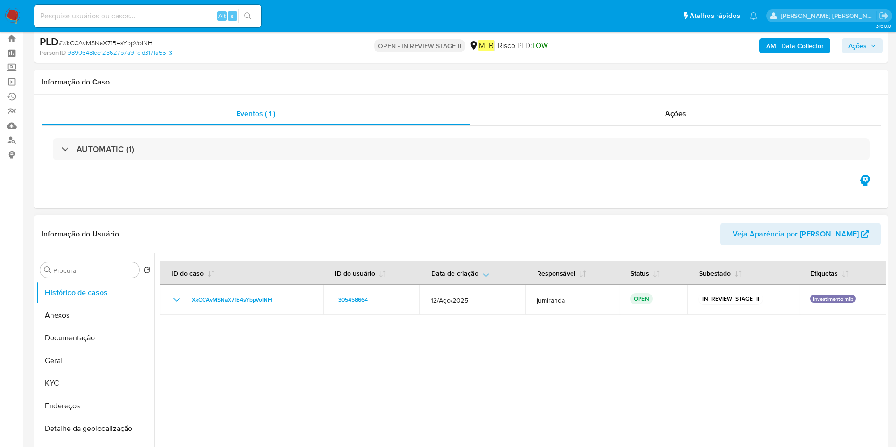
scroll to position [0, 0]
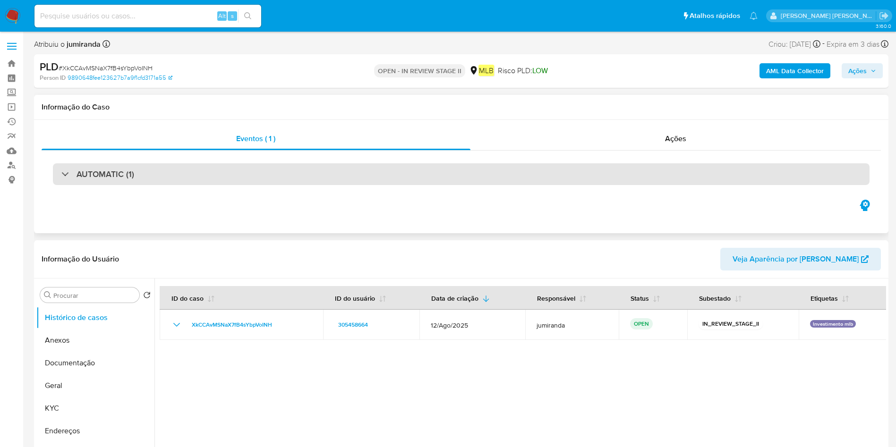
click at [748, 170] on div "AUTOMATIC (1)" at bounding box center [461, 174] width 817 height 22
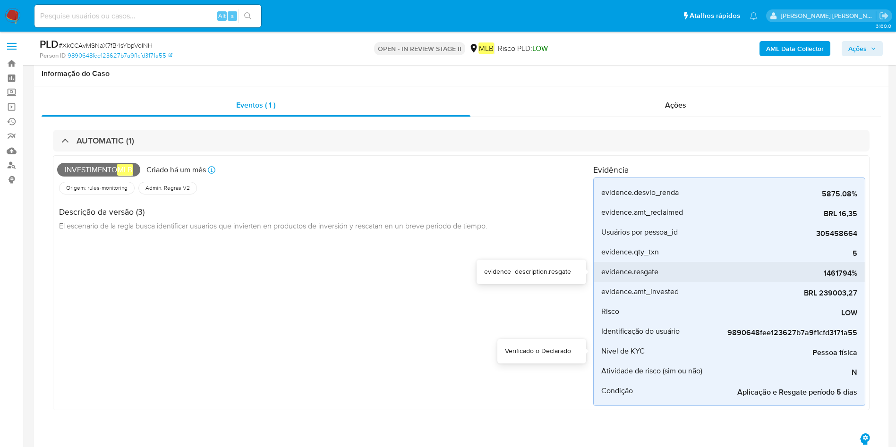
scroll to position [71, 0]
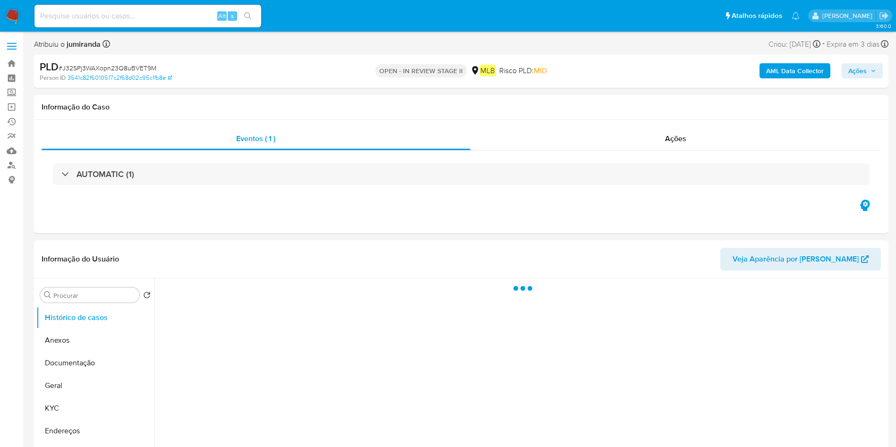
select select "10"
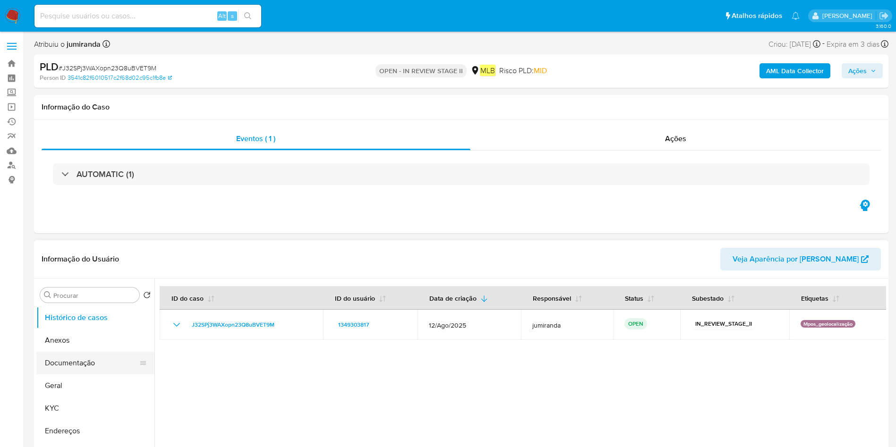
drag, startPoint x: 74, startPoint y: 342, endPoint x: 84, endPoint y: 360, distance: 20.7
click at [74, 342] on button "Anexos" at bounding box center [95, 340] width 118 height 23
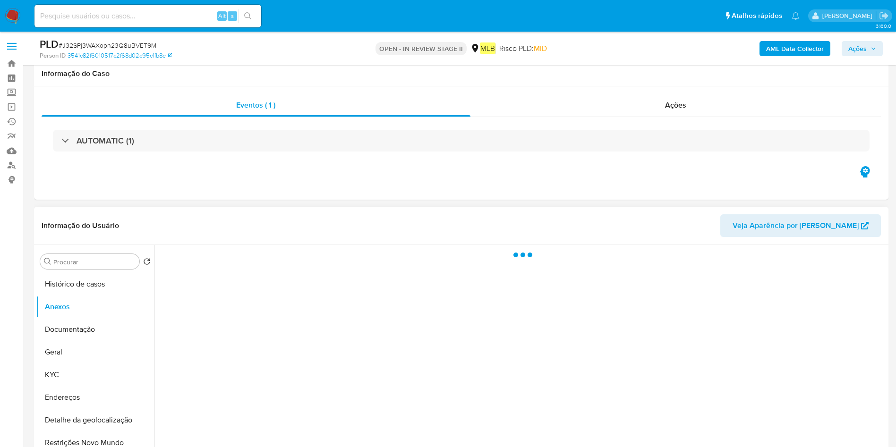
scroll to position [71, 0]
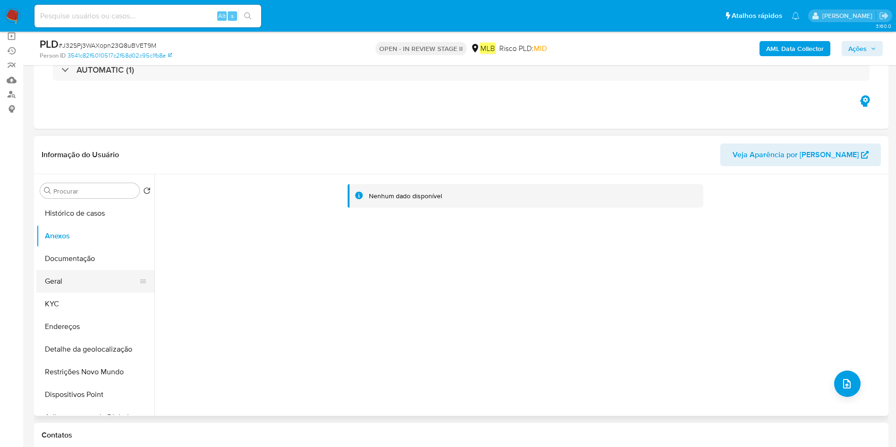
drag, startPoint x: 130, startPoint y: 274, endPoint x: 121, endPoint y: 279, distance: 10.0
click at [127, 274] on button "Geral" at bounding box center [91, 281] width 111 height 23
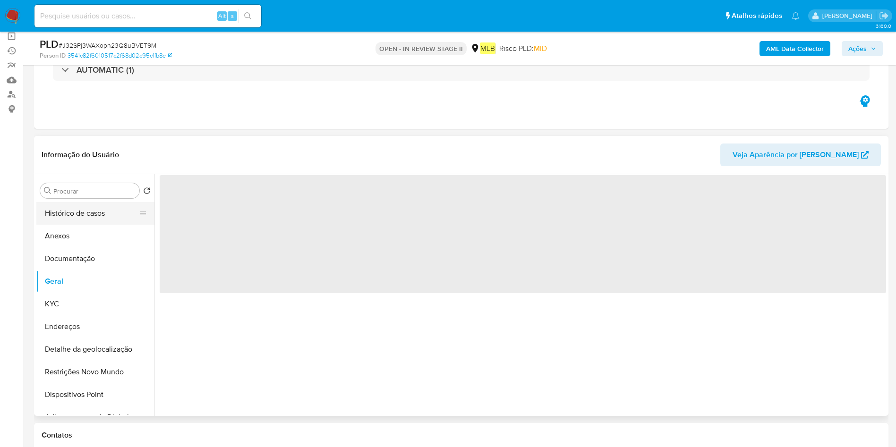
click at [74, 219] on button "Histórico de casos" at bounding box center [91, 213] width 111 height 23
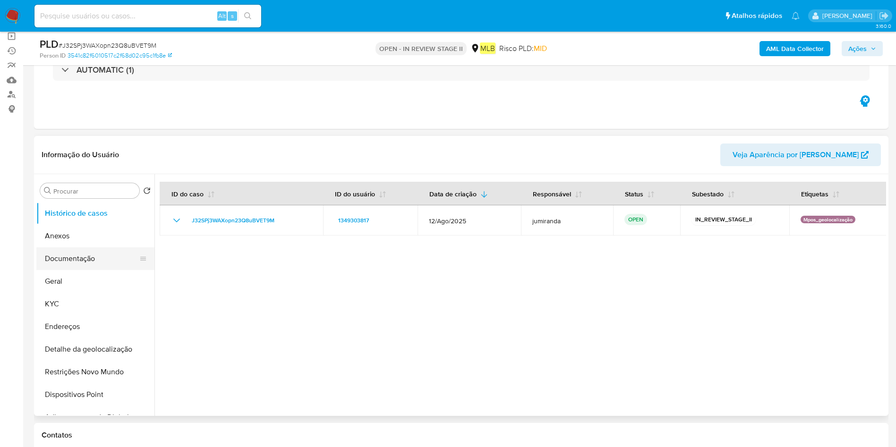
click at [65, 261] on button "Documentação" at bounding box center [91, 259] width 111 height 23
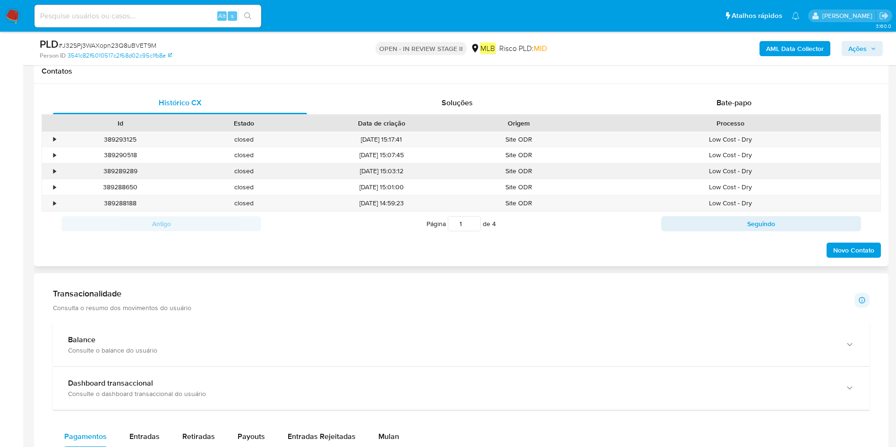
scroll to position [354, 0]
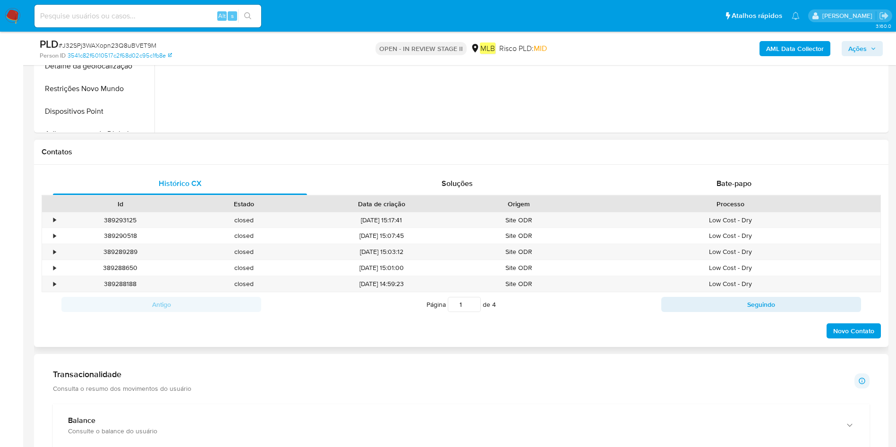
drag, startPoint x: 725, startPoint y: 183, endPoint x: 706, endPoint y: 200, distance: 26.1
click at [724, 182] on span "Bate-papo" at bounding box center [734, 183] width 35 height 11
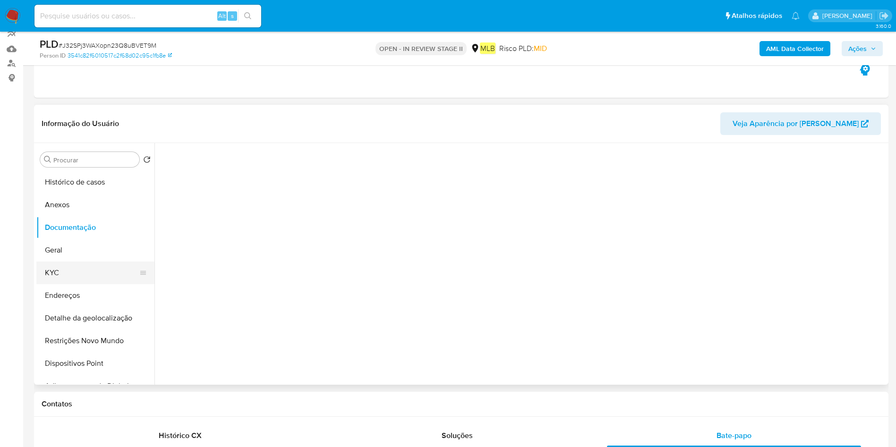
scroll to position [71, 0]
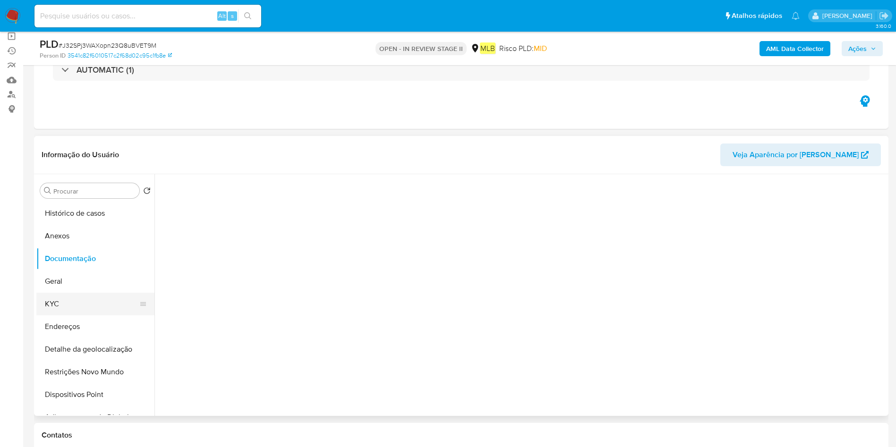
click at [56, 307] on button "KYC" at bounding box center [91, 304] width 111 height 23
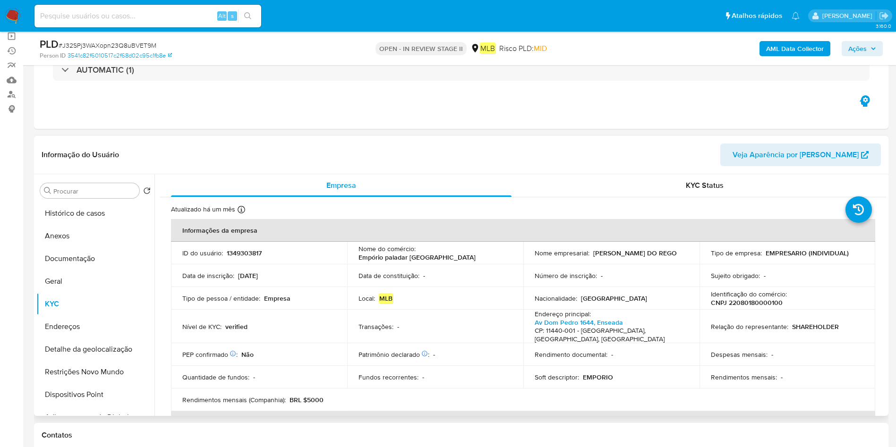
click at [644, 239] on th "Informações da empresa" at bounding box center [523, 230] width 704 height 23
click at [646, 247] on td "Nome empresarial : [PERSON_NAME] DO REGO" at bounding box center [611, 253] width 176 height 23
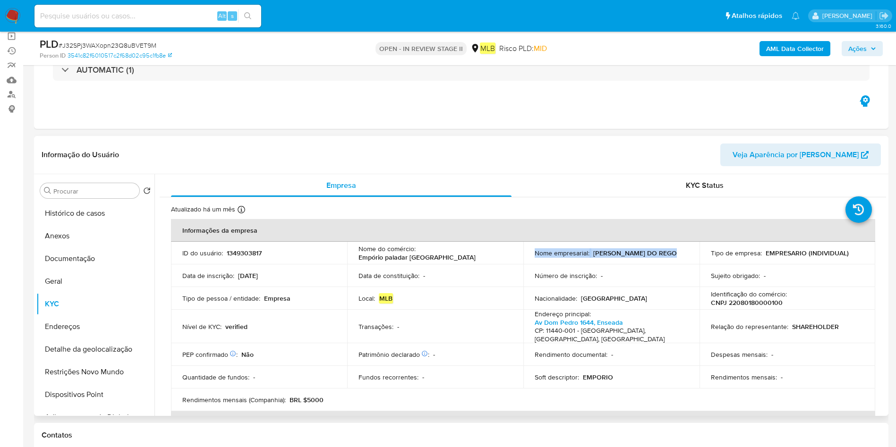
click at [646, 250] on p "[PERSON_NAME] DO REGO" at bounding box center [635, 253] width 84 height 9
click at [643, 313] on div "Endereço principal : [STREET_ADDRESS]" at bounding box center [612, 327] width 154 height 34
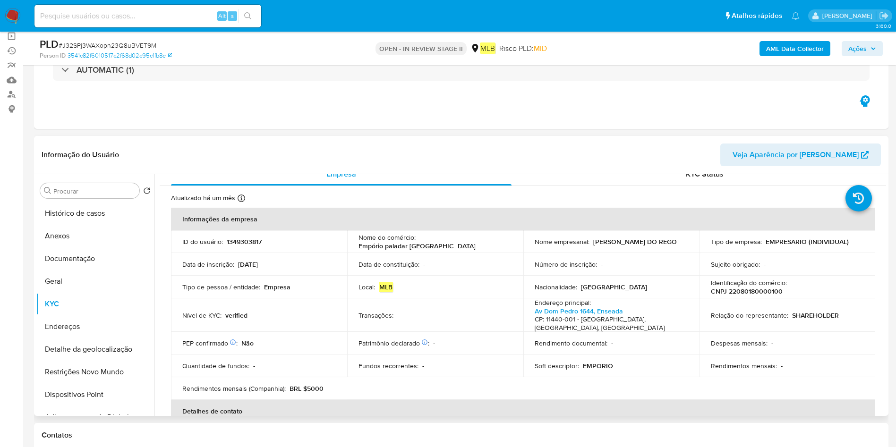
click at [651, 316] on h4 "CP: 11440-001 - [GEOGRAPHIC_DATA], [GEOGRAPHIC_DATA], [GEOGRAPHIC_DATA]" at bounding box center [610, 324] width 150 height 17
drag, startPoint x: 651, startPoint y: 314, endPoint x: 397, endPoint y: 410, distance: 271.2
click at [397, 410] on th "Detalhes de contato" at bounding box center [523, 411] width 704 height 23
click at [400, 412] on th "Detalhes de contato" at bounding box center [523, 411] width 704 height 23
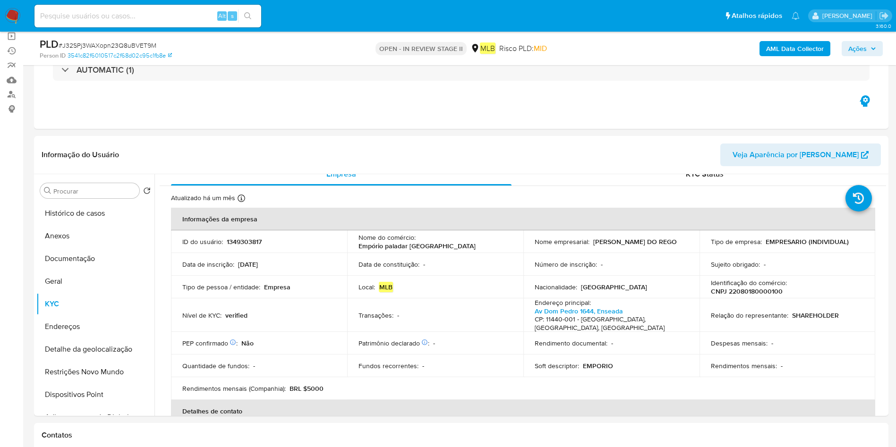
click at [409, 406] on th "Detalhes de contato" at bounding box center [523, 411] width 704 height 23
